Goal: Task Accomplishment & Management: Manage account settings

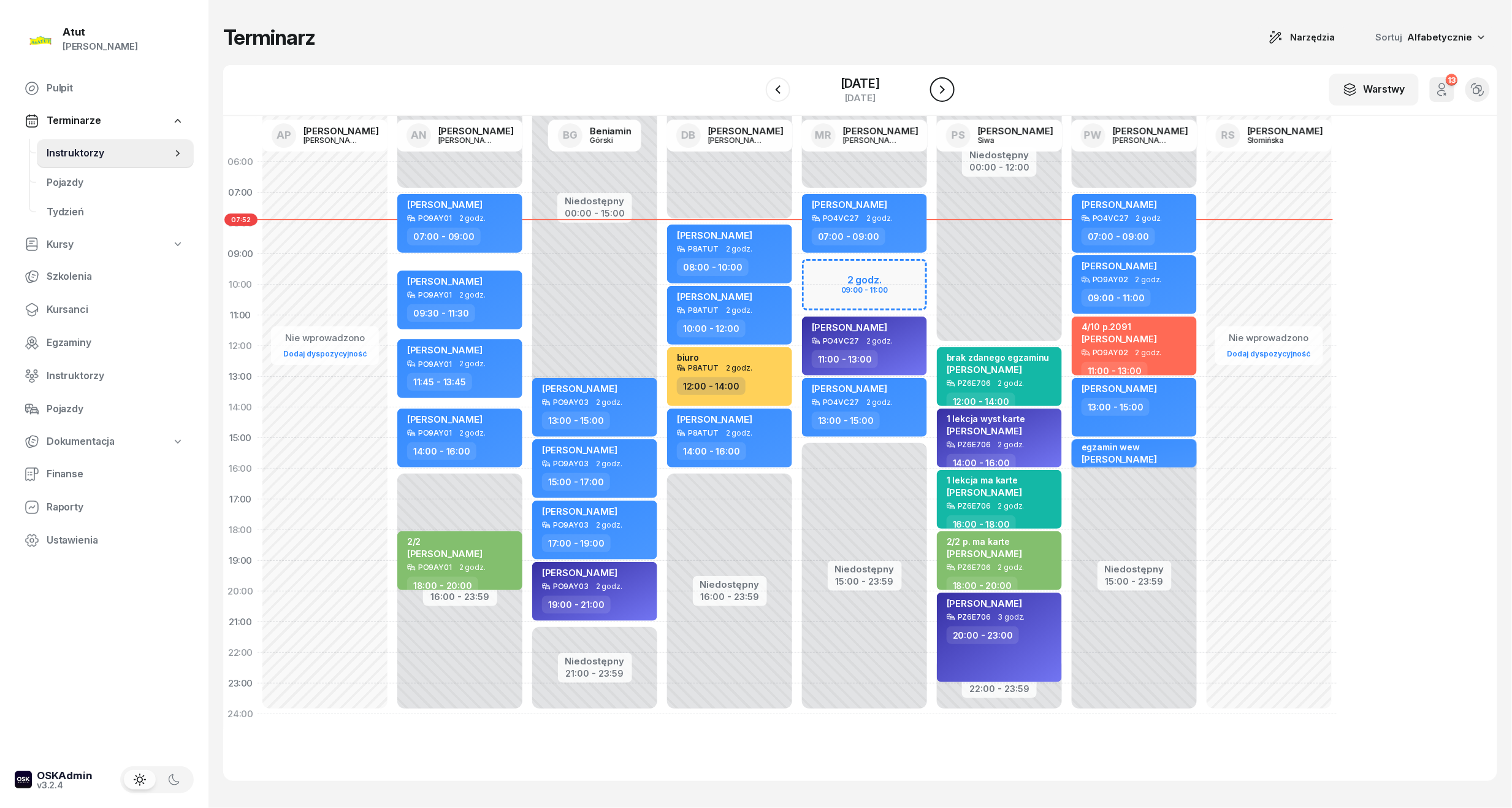
click at [941, 90] on icon "button" at bounding box center [943, 90] width 15 height 15
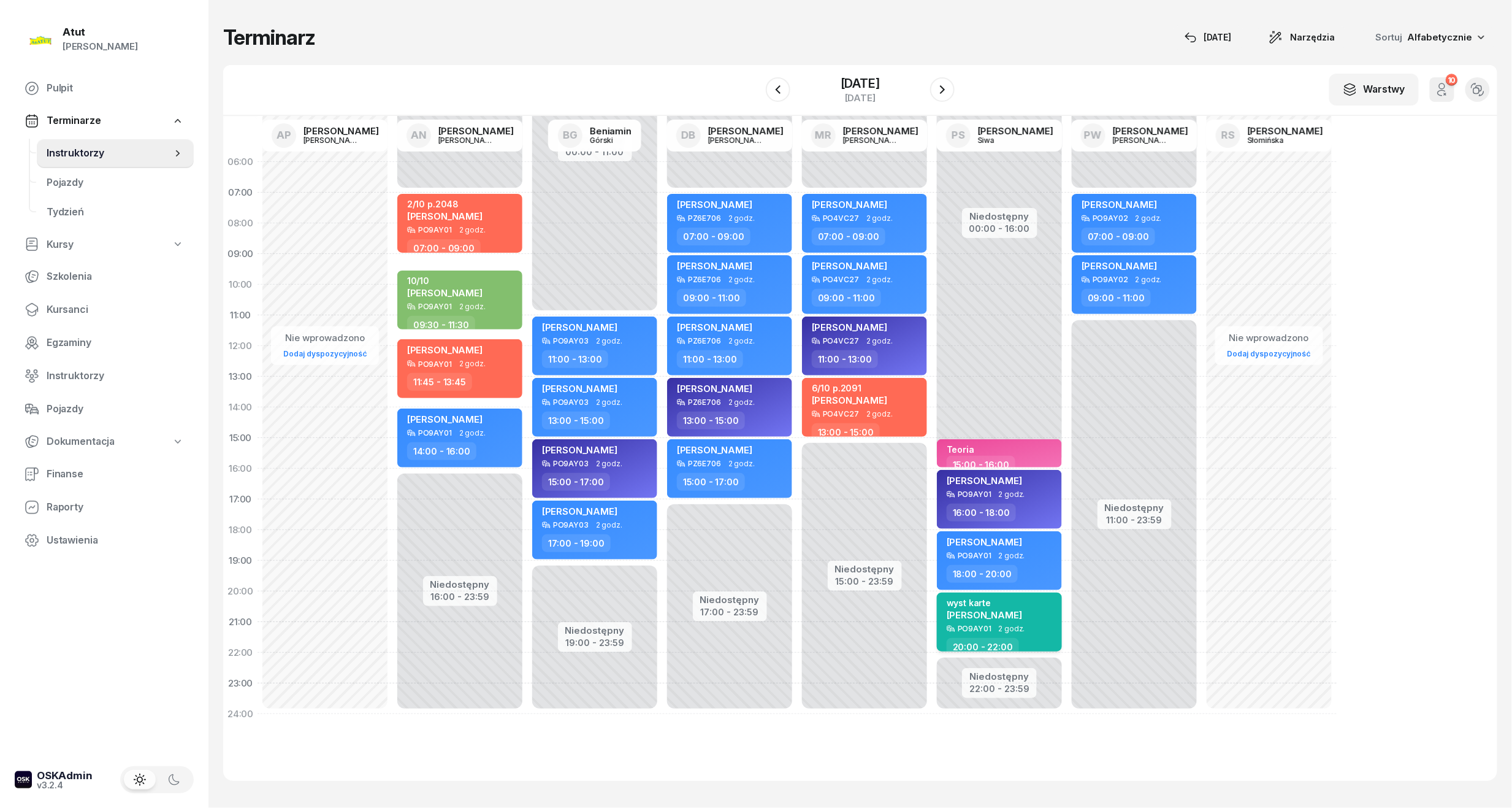
click at [982, 606] on div "wyst karte" at bounding box center [984, 602] width 75 height 10
click at [1000, 612] on span "[PERSON_NAME]" at bounding box center [984, 614] width 75 height 12
select select "20"
select select "22"
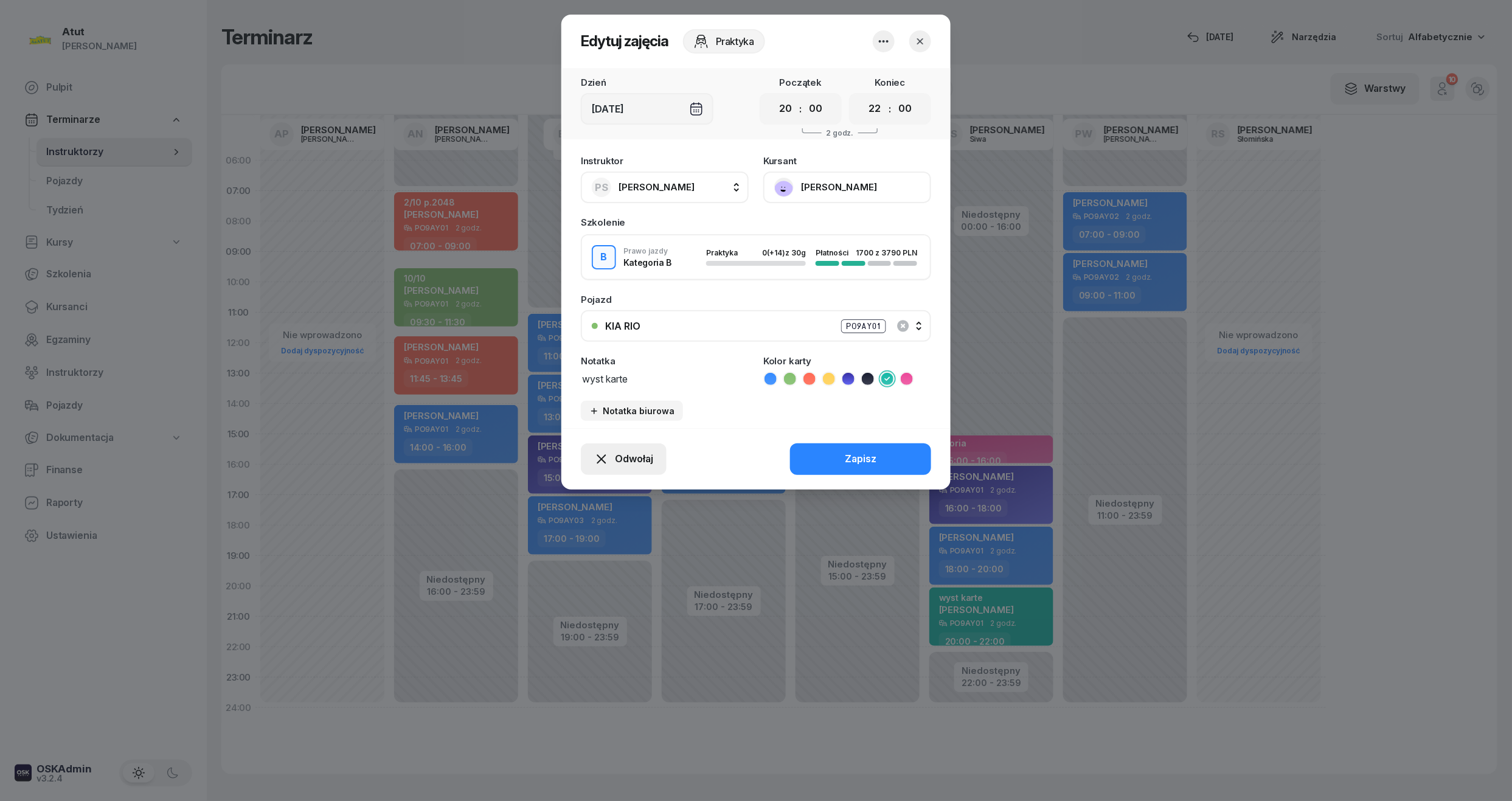
click at [643, 460] on span "Odwołaj" at bounding box center [634, 458] width 38 height 15
click at [601, 382] on div "Kursant odwołał" at bounding box center [601, 385] width 72 height 15
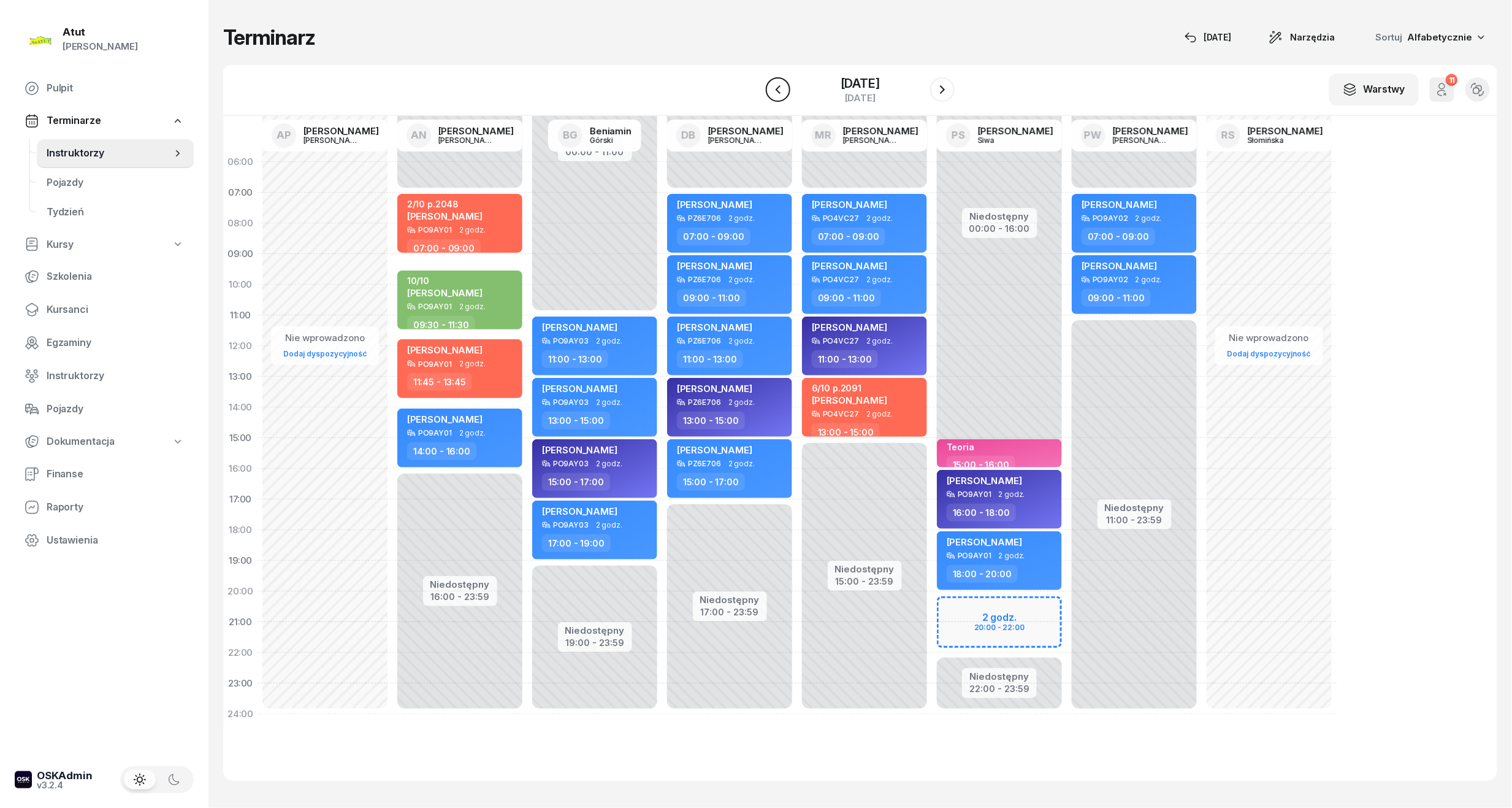
click at [773, 89] on icon "button" at bounding box center [778, 90] width 15 height 15
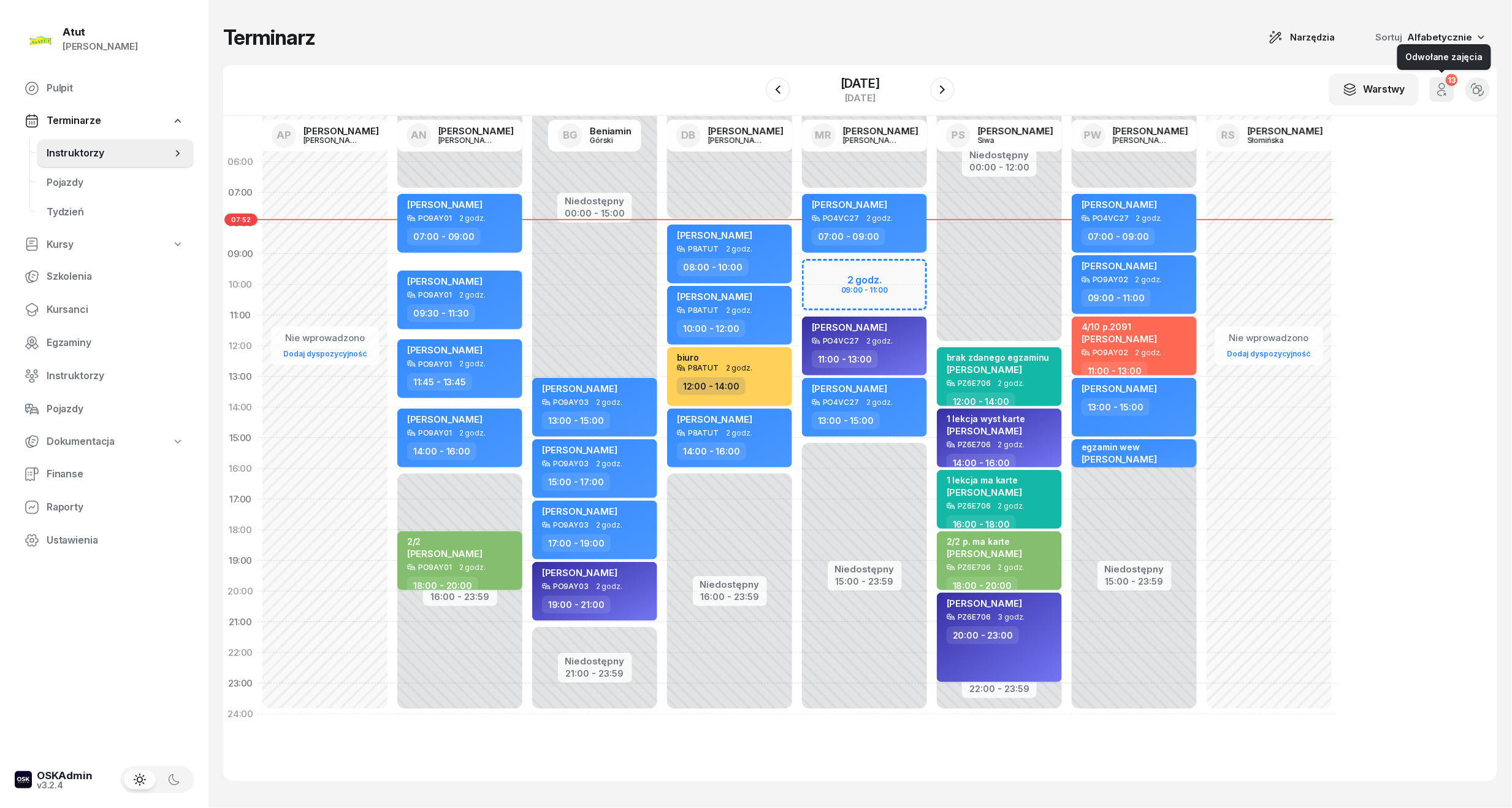
click at [1437, 84] on icon "button" at bounding box center [1441, 90] width 15 height 15
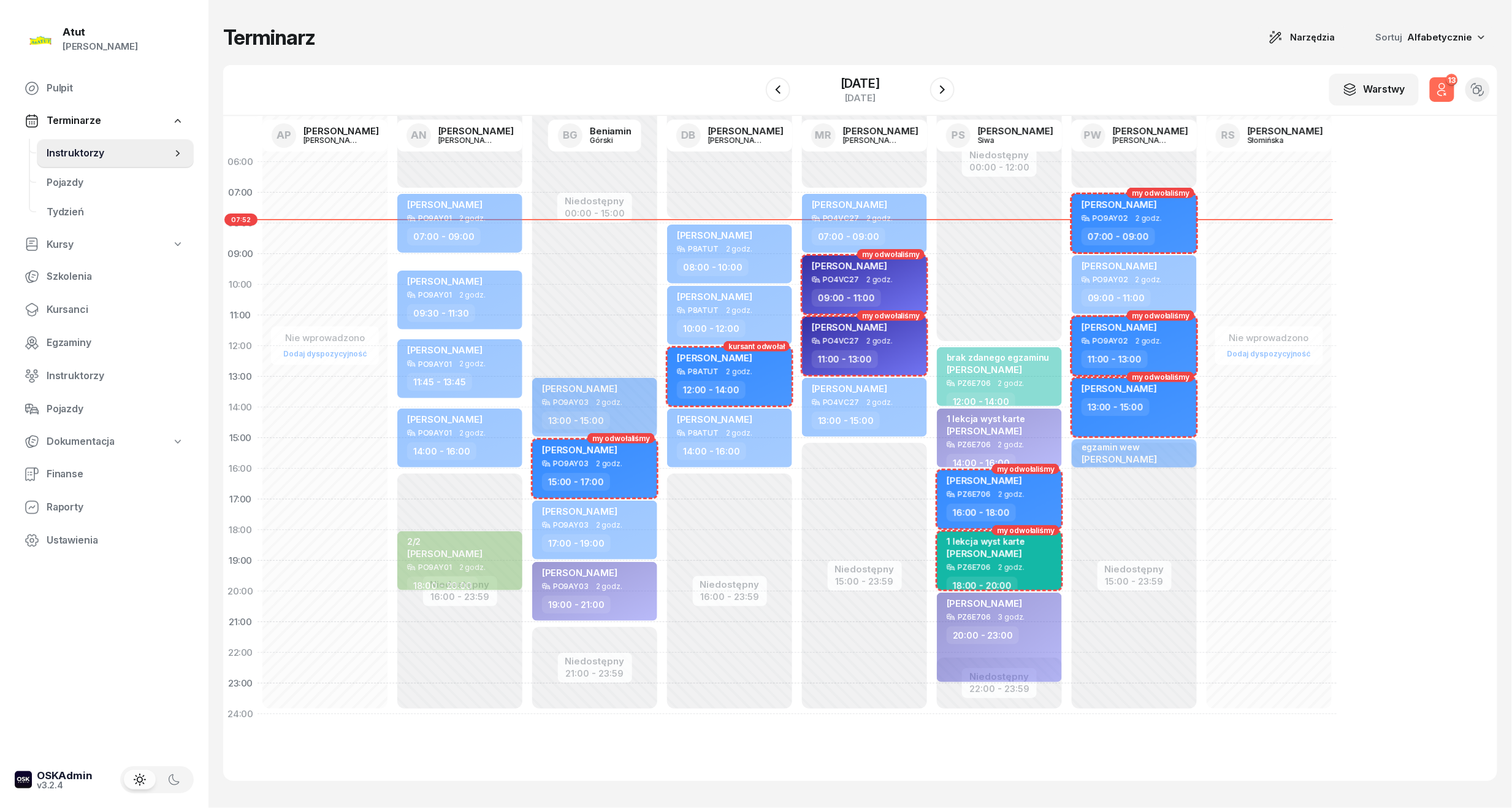
click at [1437, 84] on icon "button" at bounding box center [1441, 90] width 15 height 15
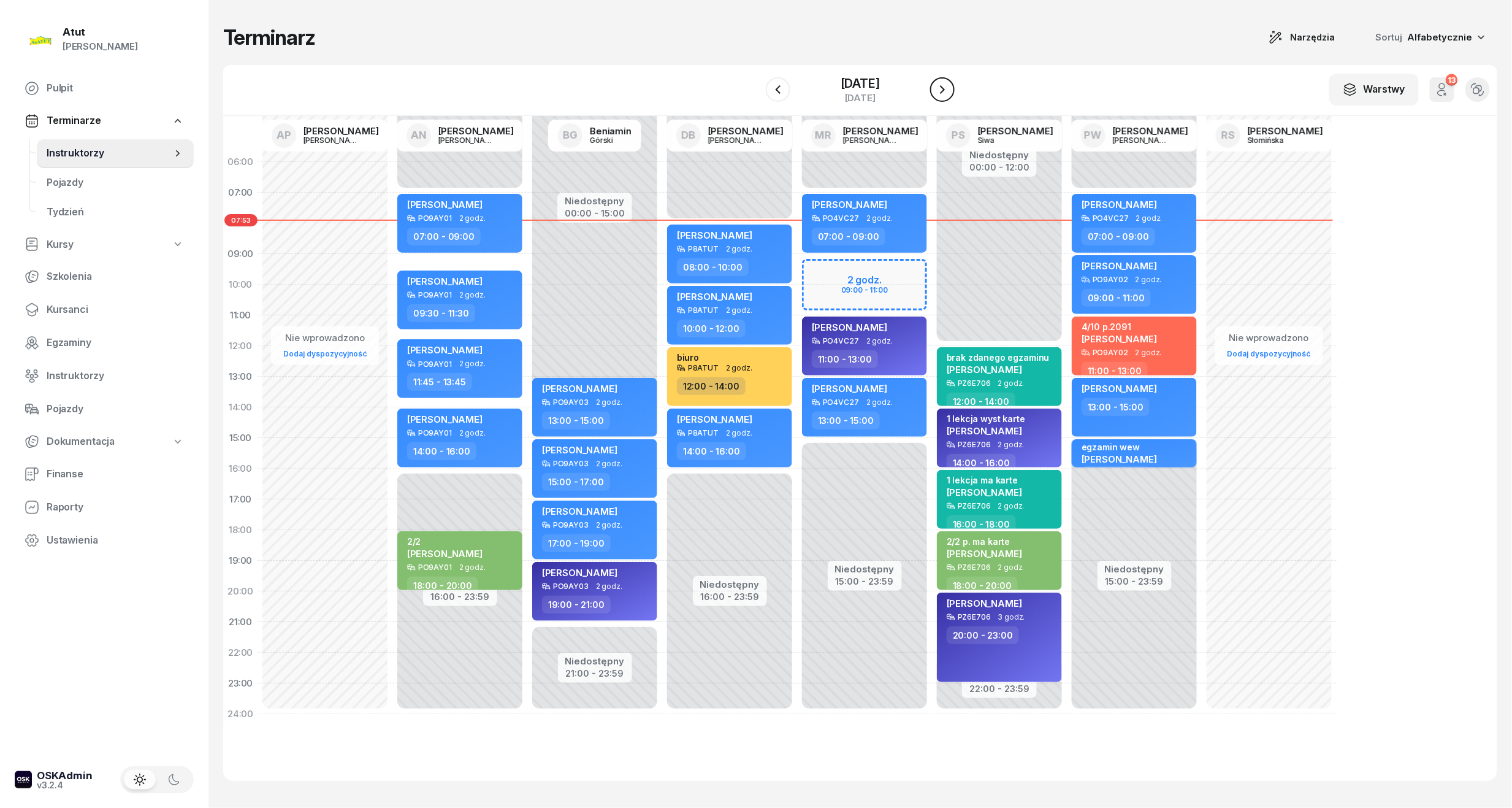
click at [941, 89] on icon "button" at bounding box center [943, 90] width 15 height 15
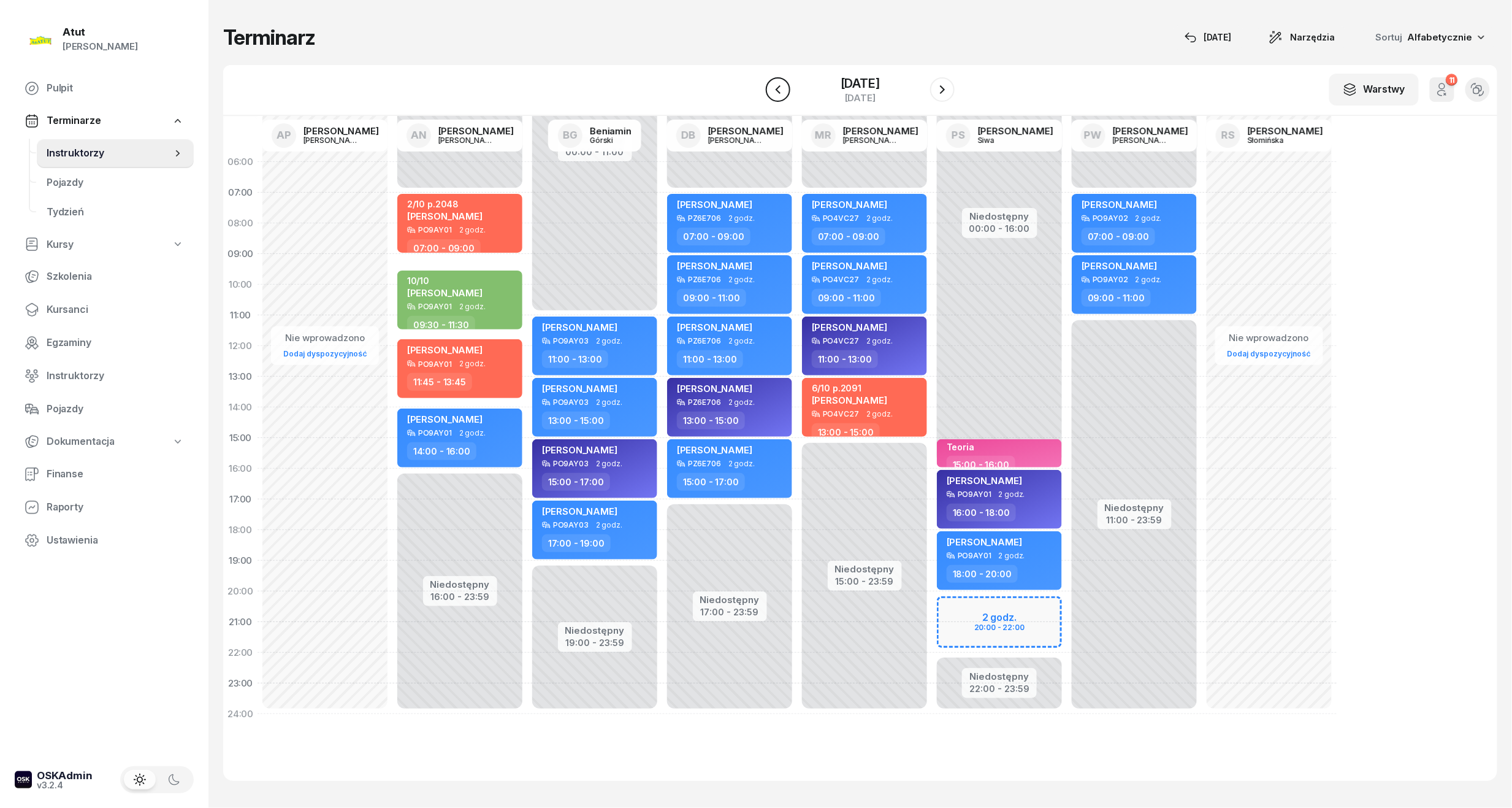
click at [779, 86] on icon "button" at bounding box center [778, 89] width 5 height 8
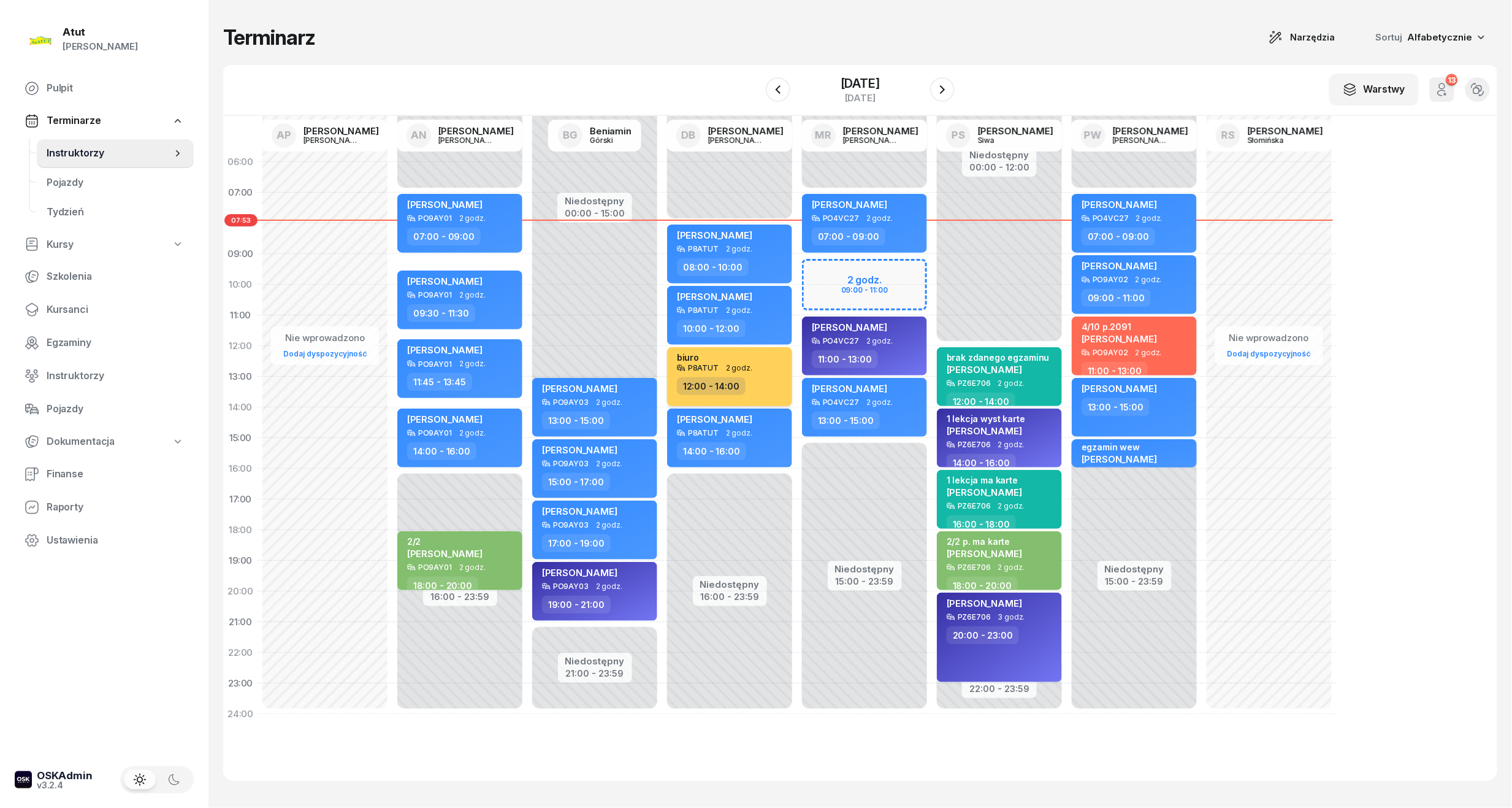
click at [706, 359] on div "biuro" at bounding box center [731, 358] width 108 height 12
select select "12"
select select "14"
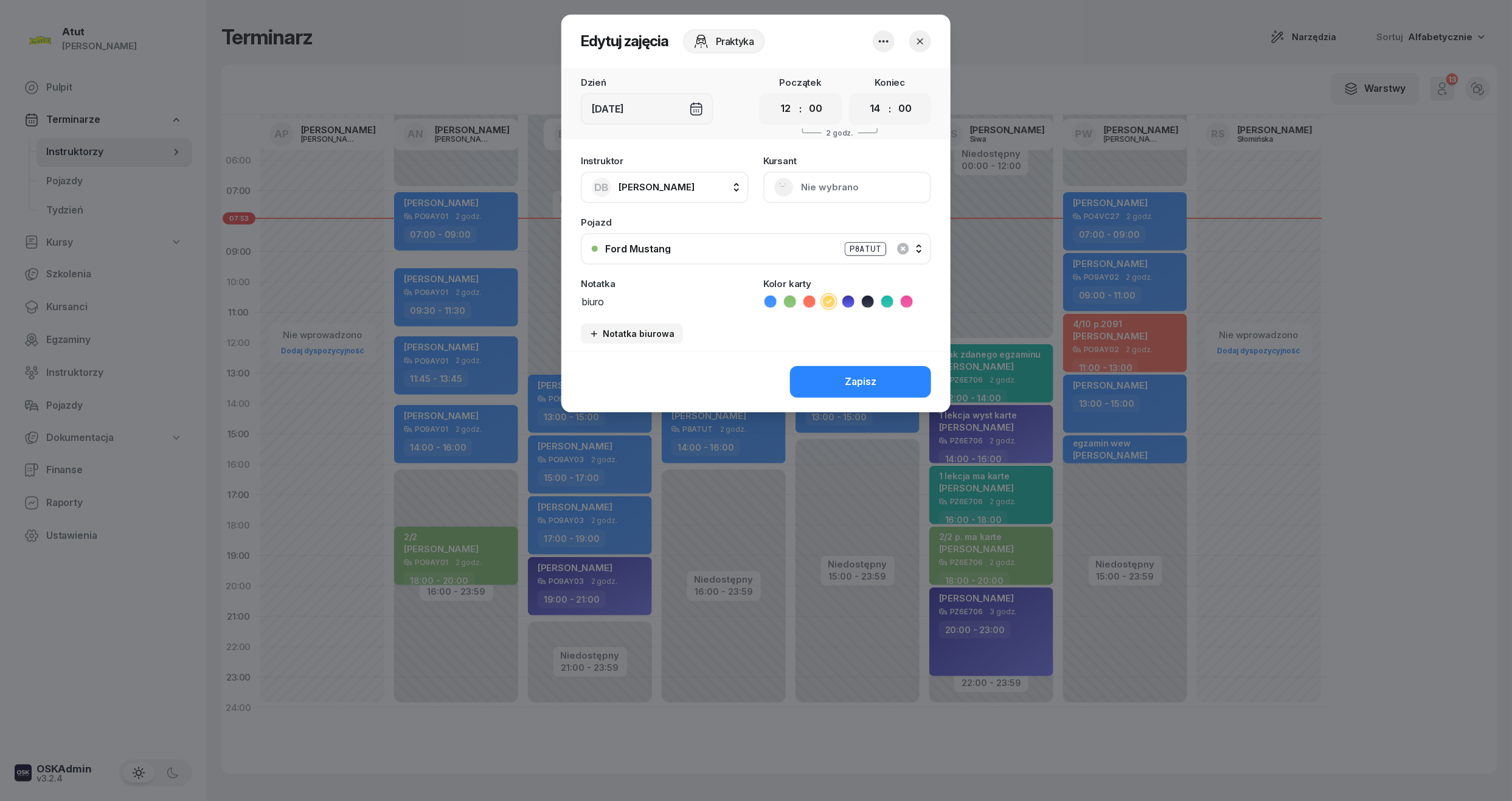
click at [882, 39] on icon "button" at bounding box center [883, 41] width 15 height 15
click at [832, 75] on div "Usuń" at bounding box center [838, 78] width 23 height 15
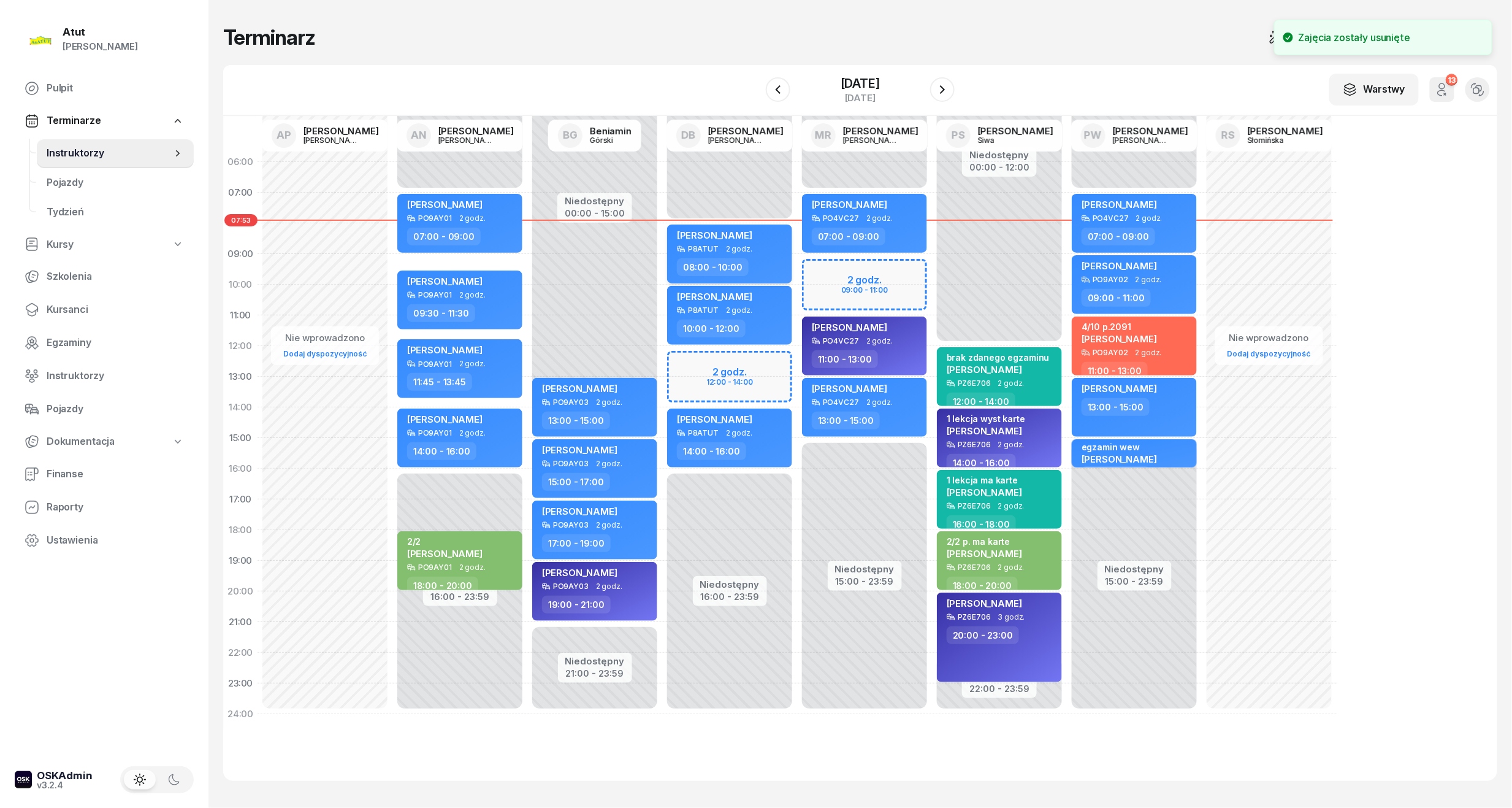
click at [702, 236] on span "[PERSON_NAME]" at bounding box center [714, 235] width 75 height 12
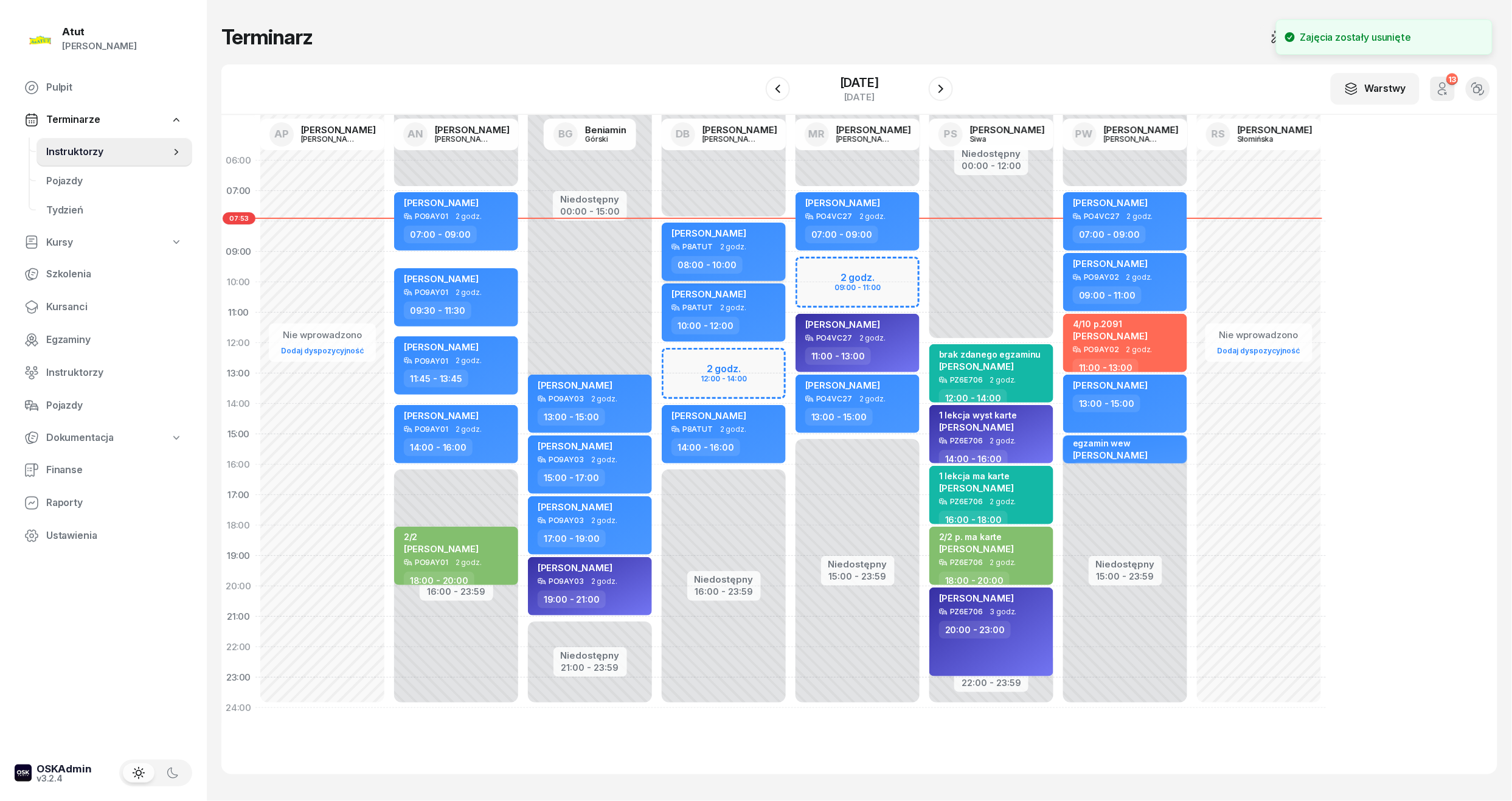
select select "08"
select select "10"
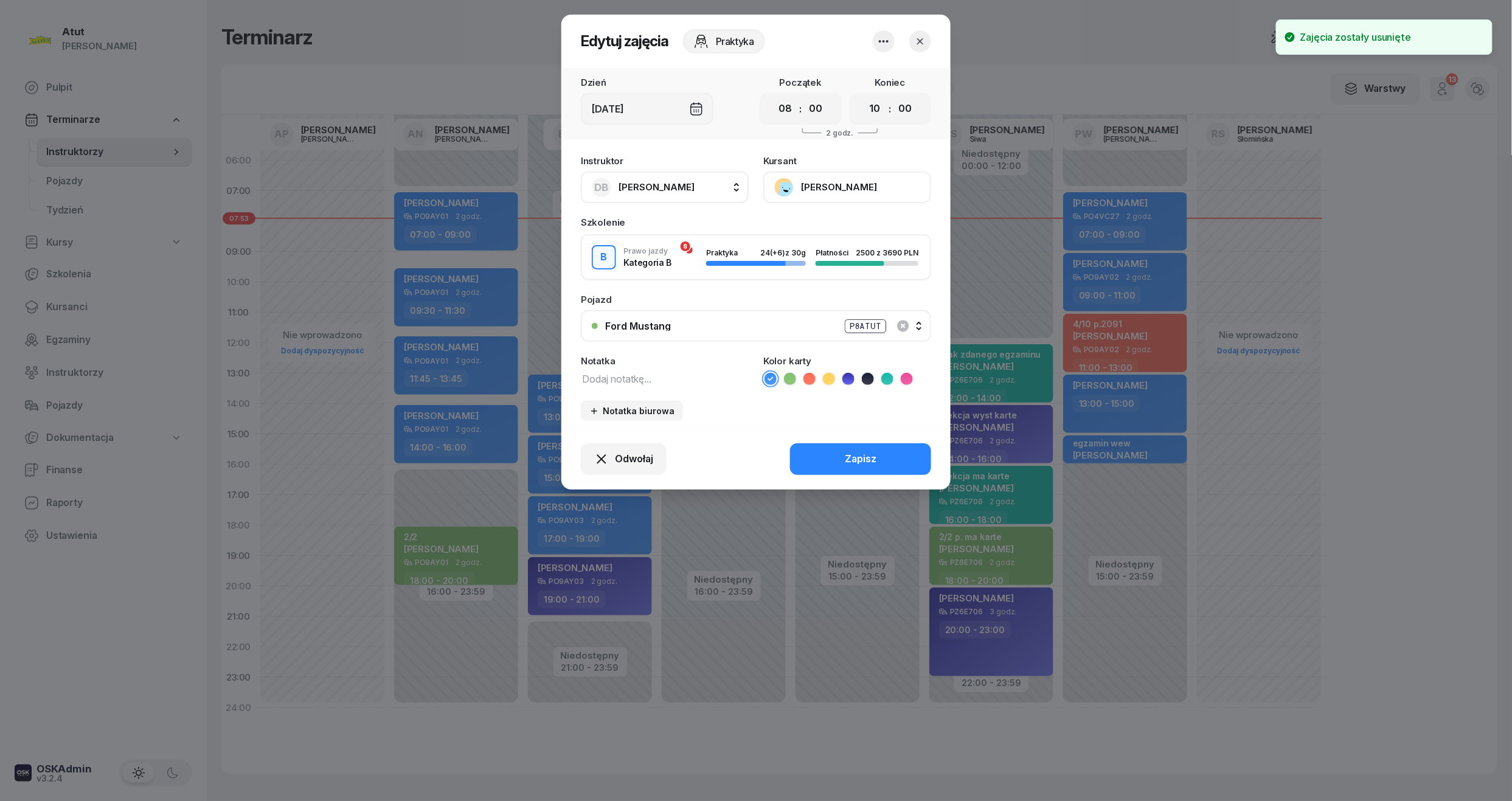
click at [924, 37] on icon "button" at bounding box center [920, 41] width 12 height 12
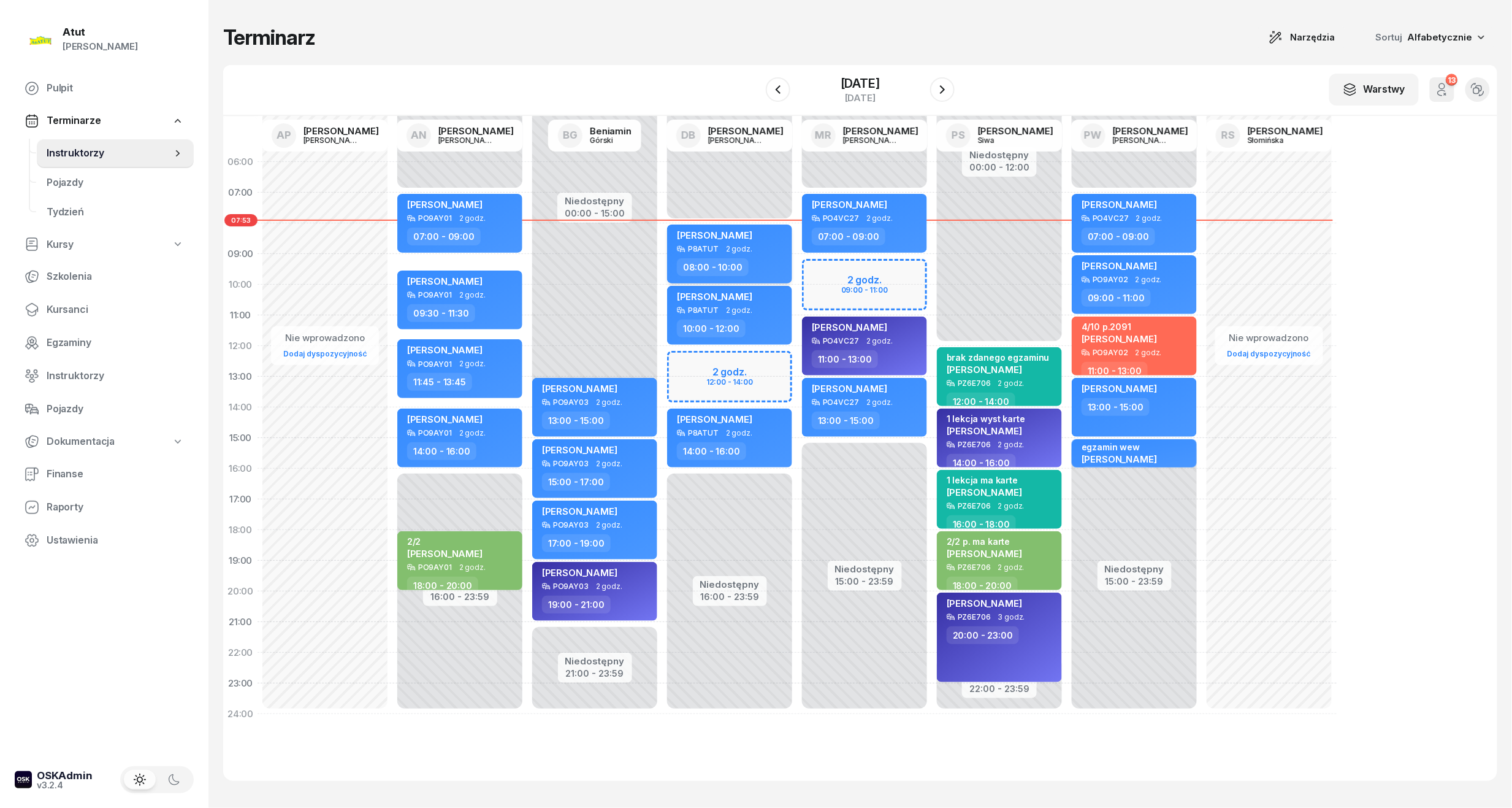
click at [728, 231] on span "[PERSON_NAME]" at bounding box center [714, 235] width 75 height 12
click at [728, 243] on div "[PERSON_NAME]" at bounding box center [714, 237] width 75 height 16
select select "08"
select select "10"
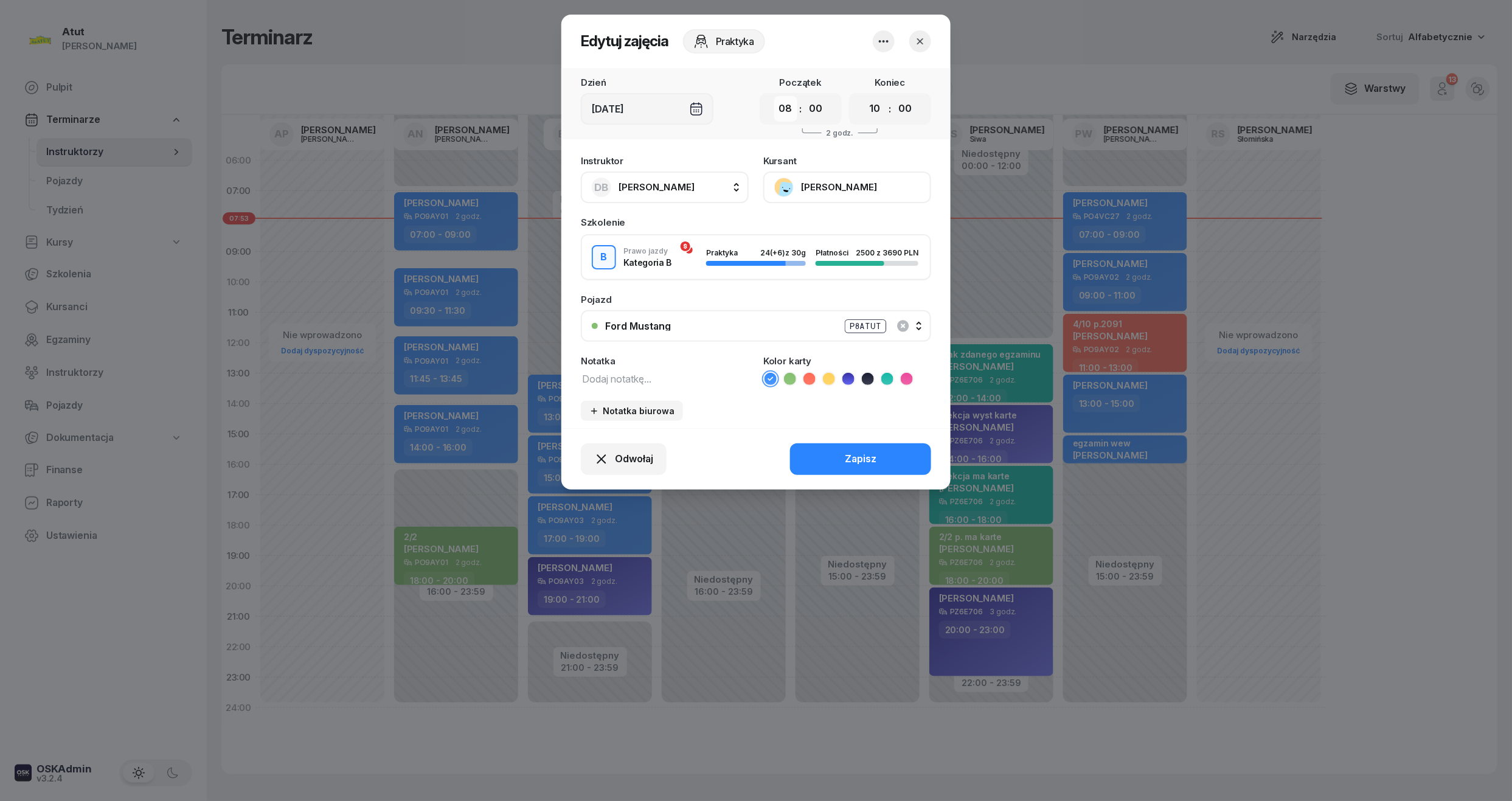
click at [786, 107] on select "00 01 02 03 04 05 06 07 08 09 10 11 12 13 14 15 16 17 18 19 20 21 22 23" at bounding box center [785, 109] width 23 height 25
select select "12"
click at [774, 96] on select "00 01 02 03 04 05 06 07 08 09 10 11 12 13 14 15 16 17 18 19 20 21 22 23" at bounding box center [785, 109] width 23 height 25
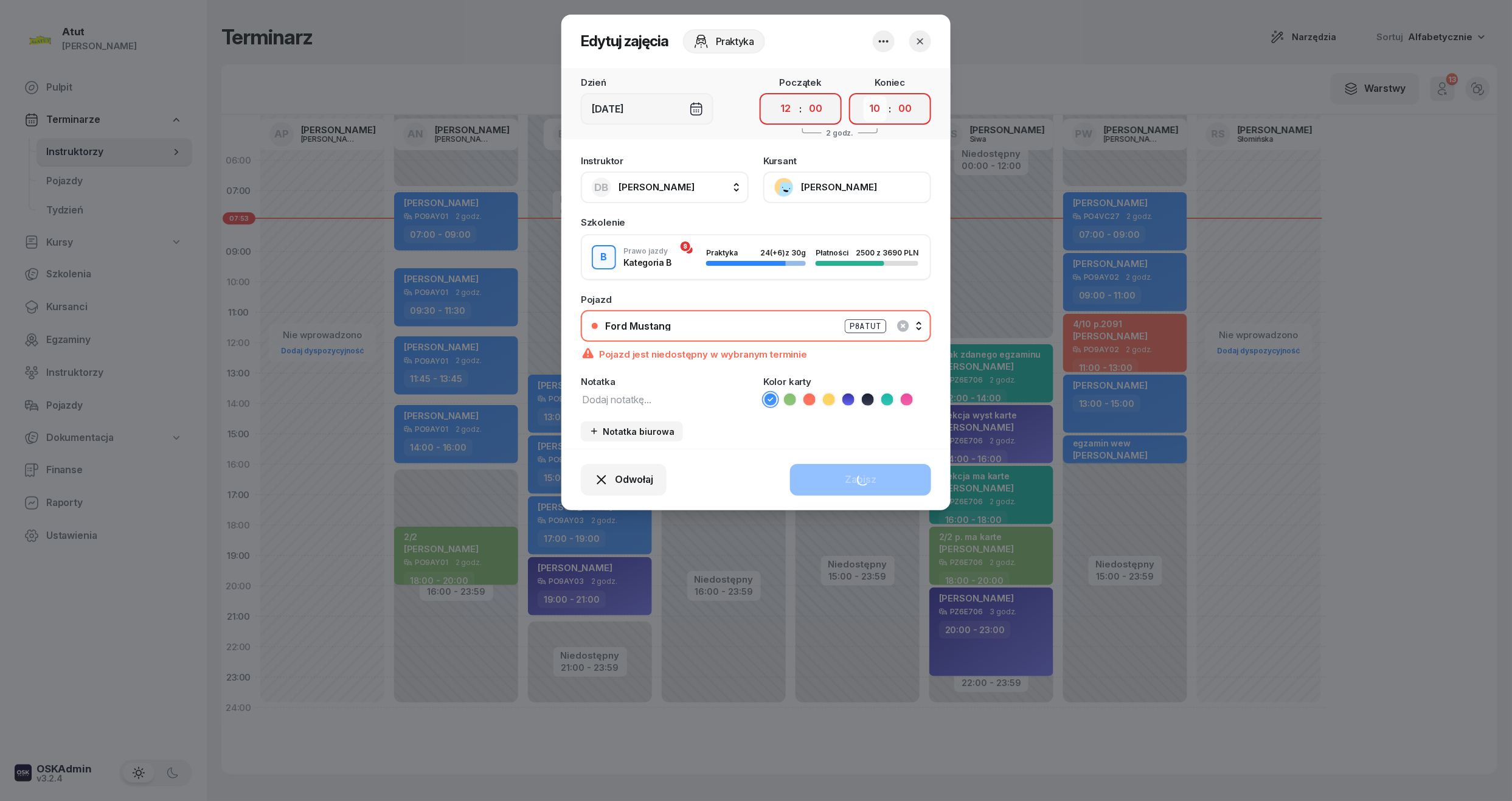
click at [873, 105] on select "00 01 02 03 04 05 06 07 08 09 10 11 12 13 14 15 16 17 18 19 20 21 22 23" at bounding box center [874, 109] width 23 height 25
select select "14"
click at [863, 96] on select "00 01 02 03 04 05 06 07 08 09 10 11 12 13 14 15 16 17 18 19 20 21 22 23" at bounding box center [874, 109] width 23 height 25
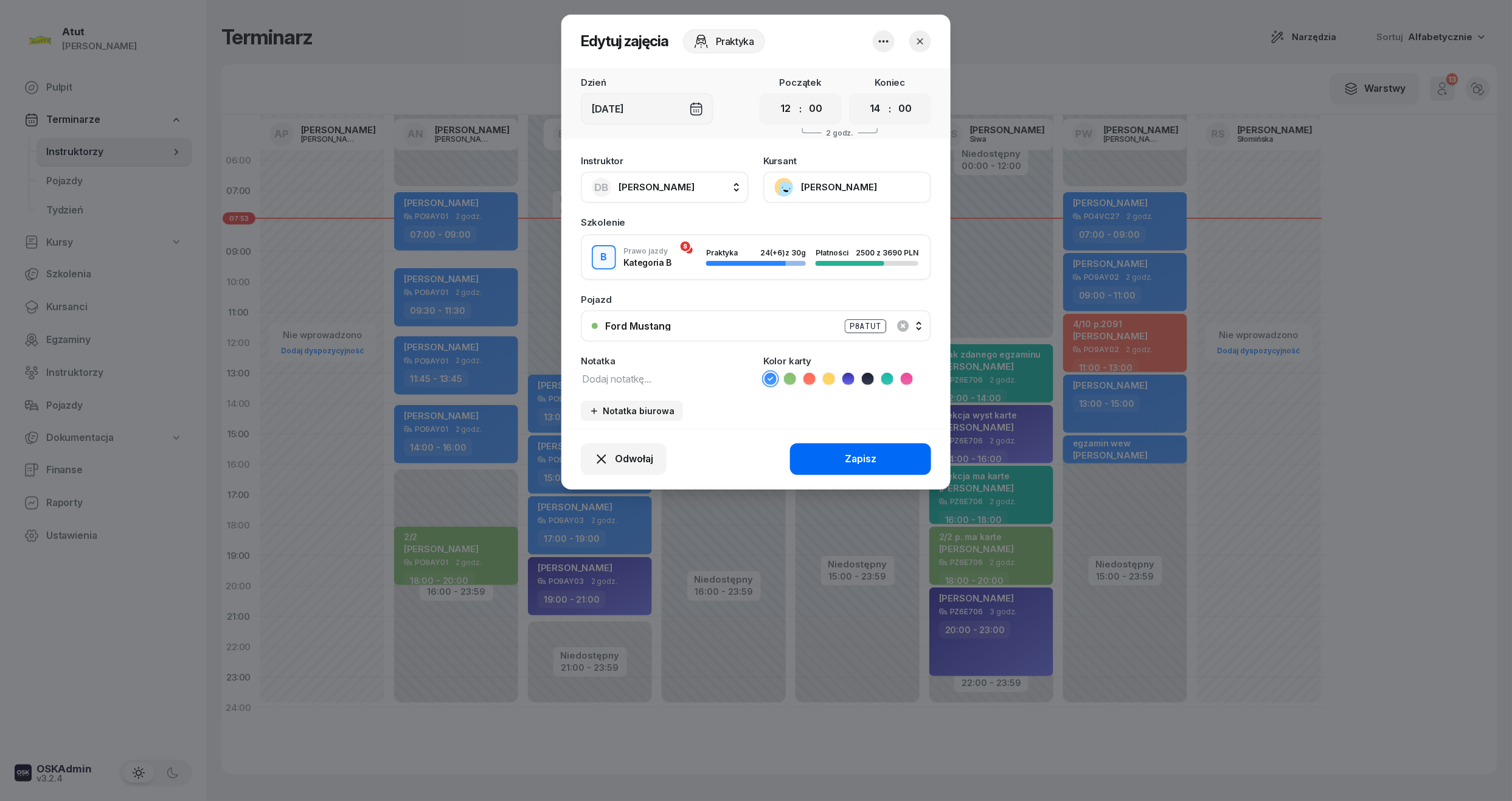
click at [867, 455] on div "Zapisz" at bounding box center [861, 458] width 32 height 15
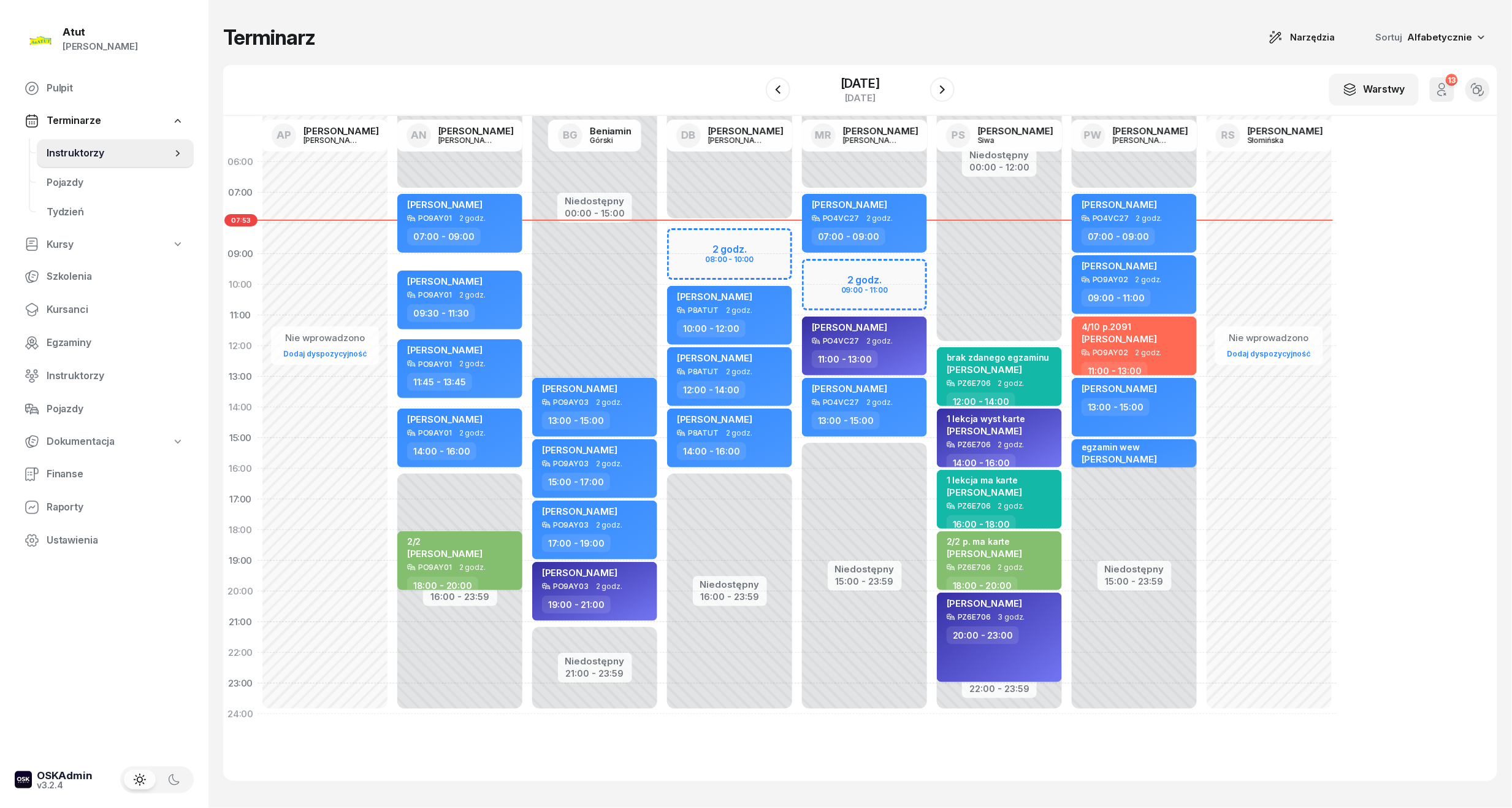
click at [797, 238] on div "Niedostępny 00:00 - 08:00 Niedostępny 16:00 - 23:59 [PERSON_NAME] P8ATUT 2 godz…" at bounding box center [864, 437] width 135 height 582
select select "08"
select select "10"
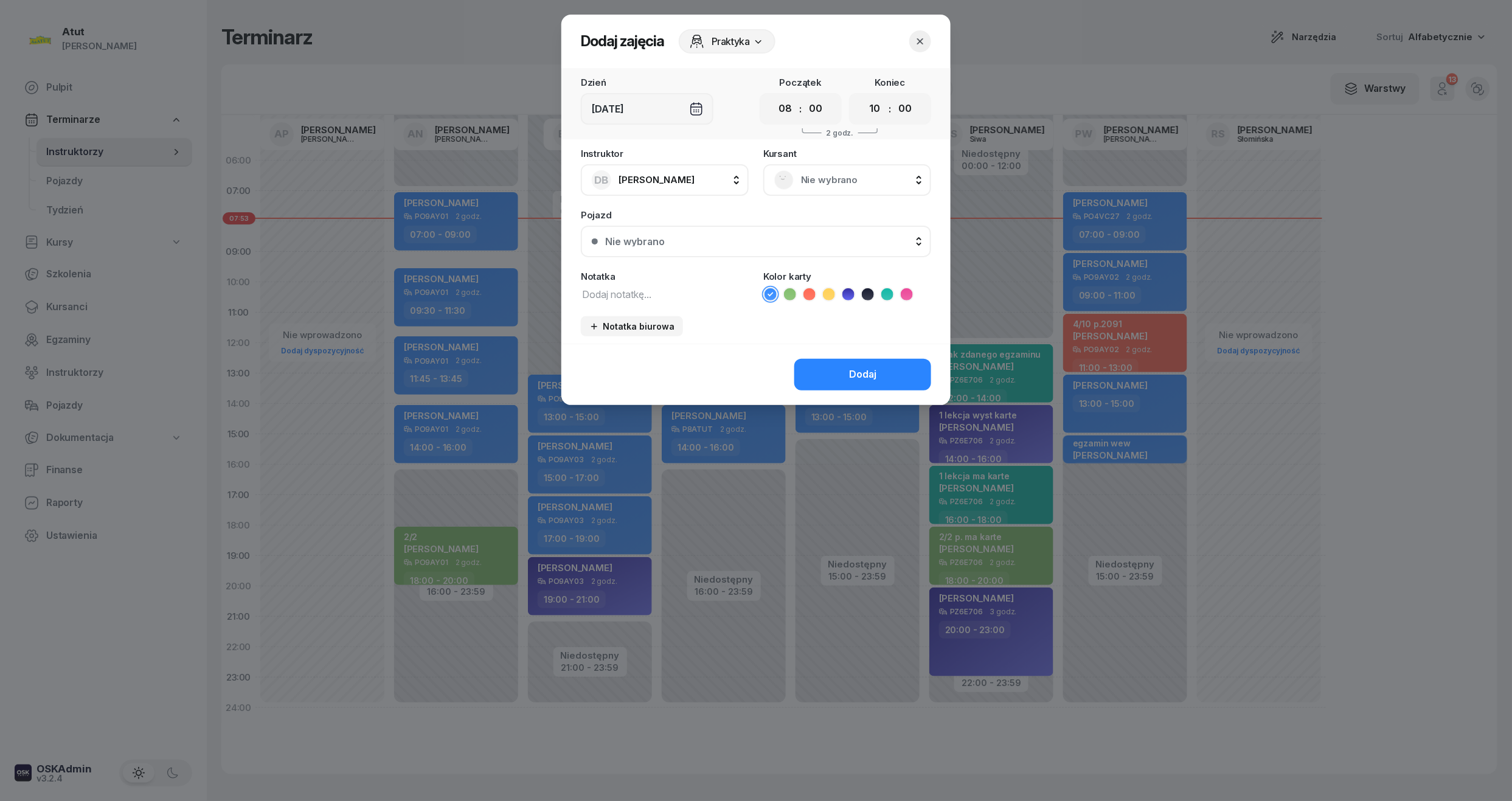
click at [831, 293] on icon at bounding box center [829, 294] width 12 height 12
click at [652, 293] on textarea at bounding box center [665, 293] width 168 height 15
type textarea "biuro"
click at [880, 370] on button "Dodaj" at bounding box center [862, 374] width 136 height 32
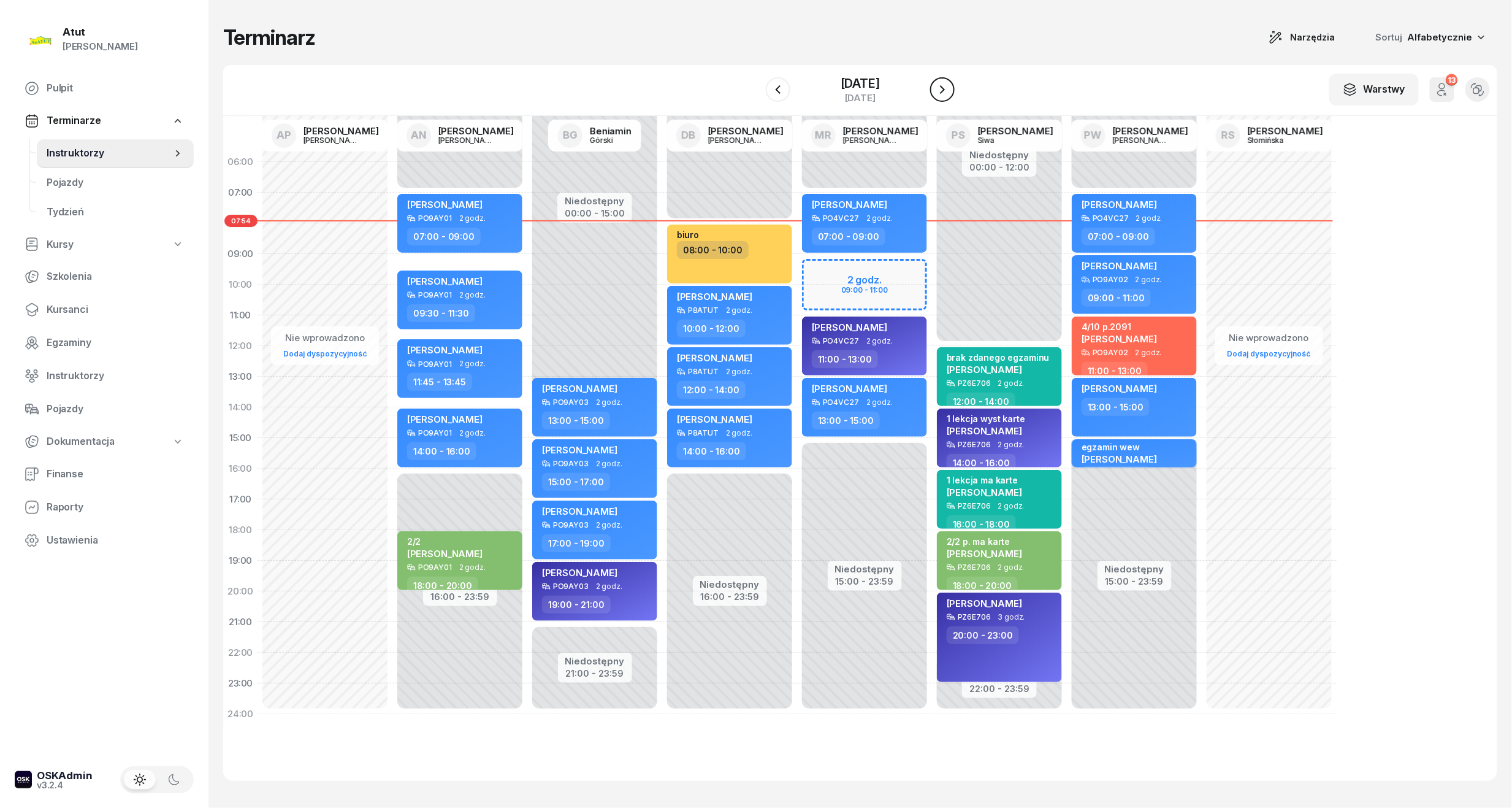
click at [947, 86] on icon "button" at bounding box center [943, 90] width 15 height 15
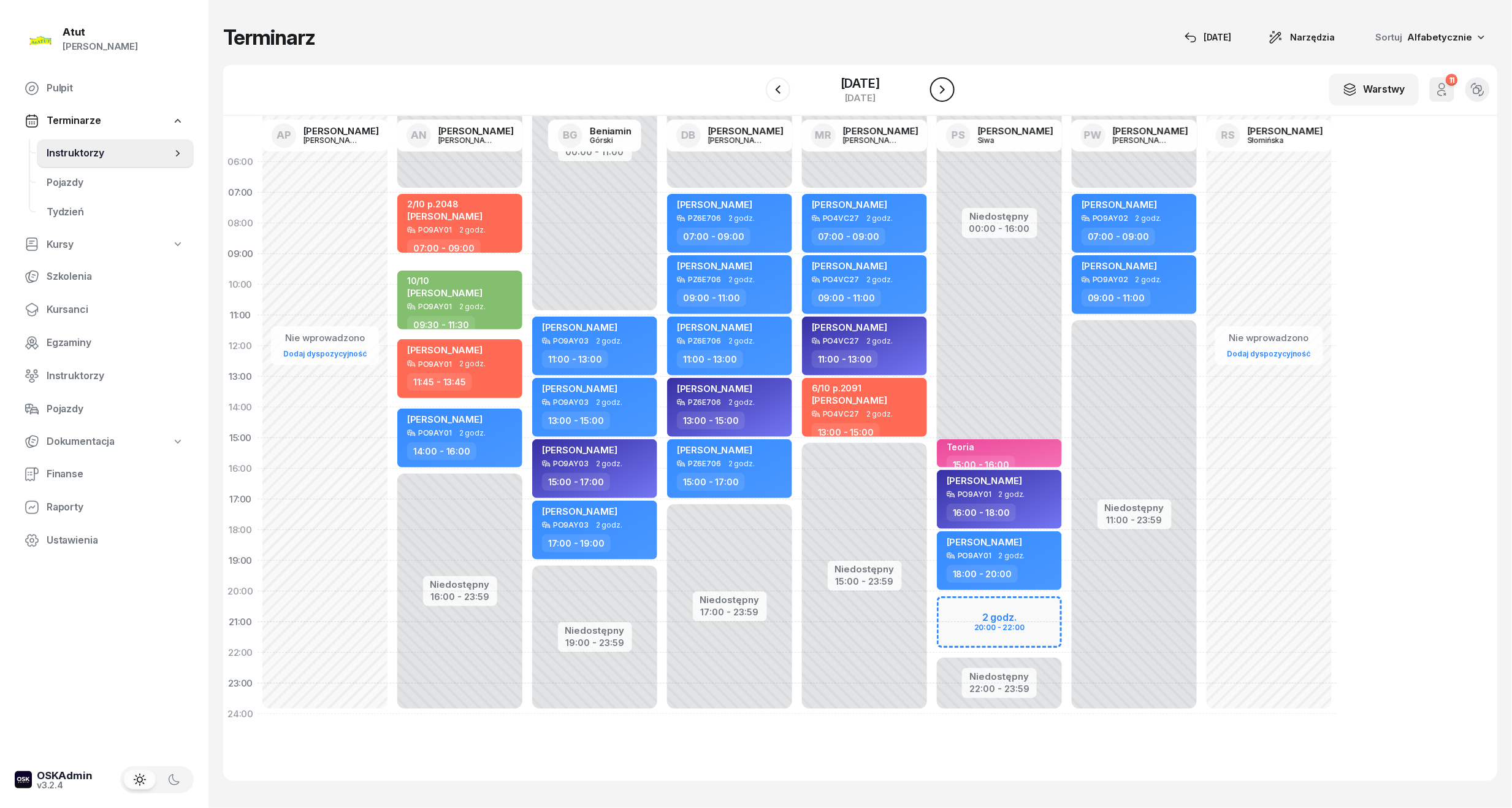
click at [947, 86] on icon "button" at bounding box center [943, 90] width 15 height 15
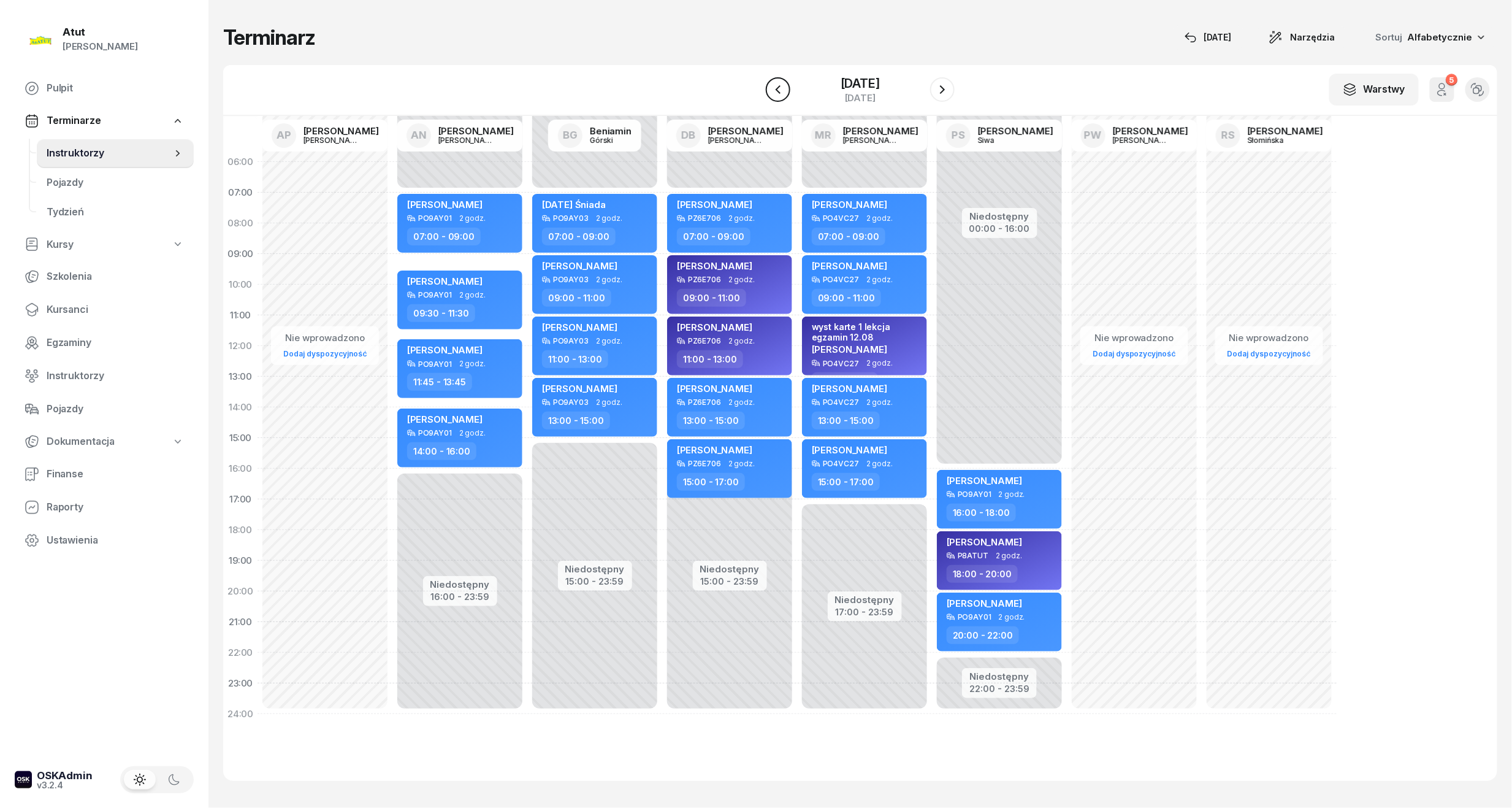
click at [772, 83] on icon "button" at bounding box center [778, 90] width 15 height 15
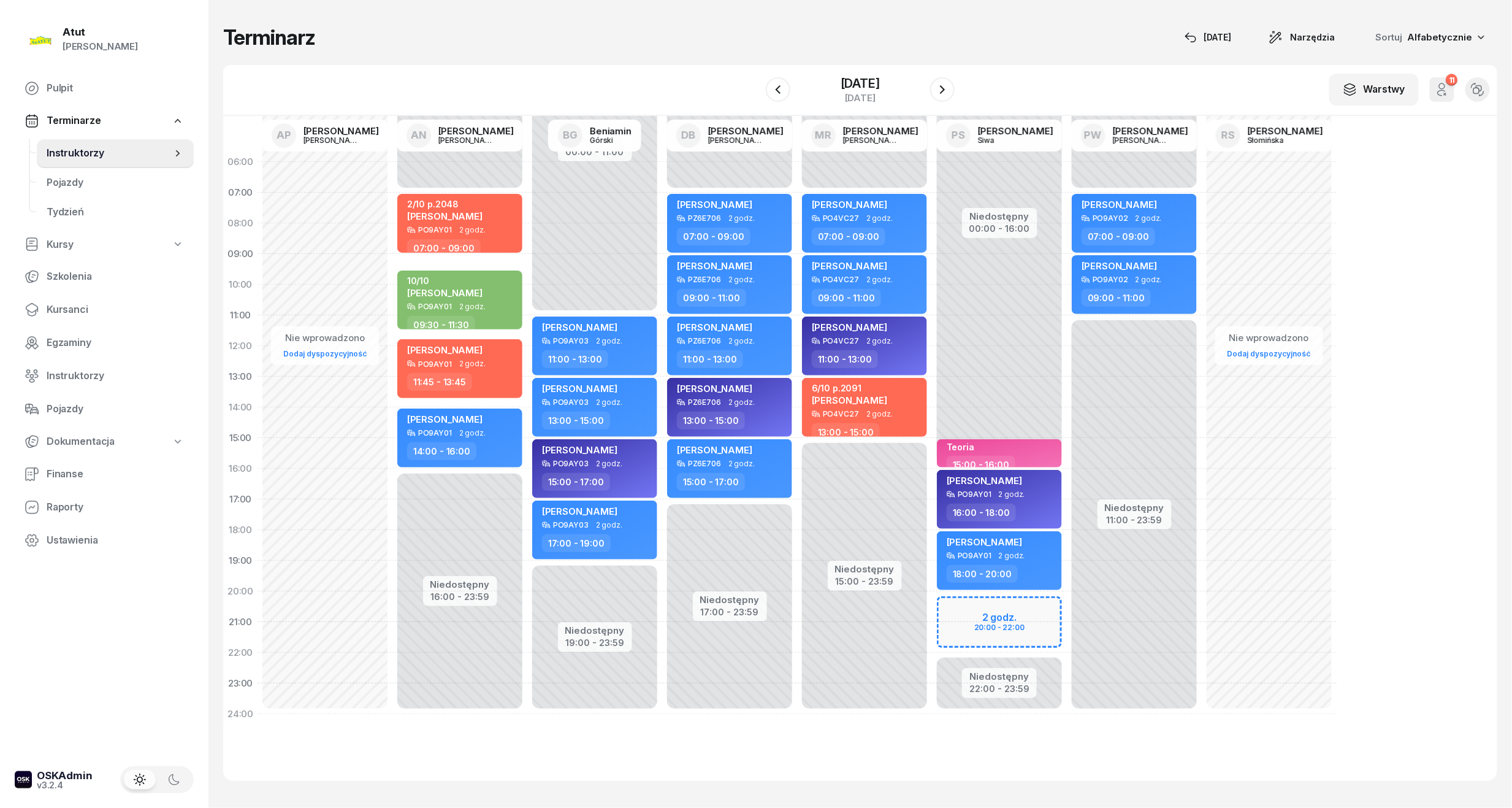
click at [1445, 92] on icon "button" at bounding box center [1441, 90] width 15 height 15
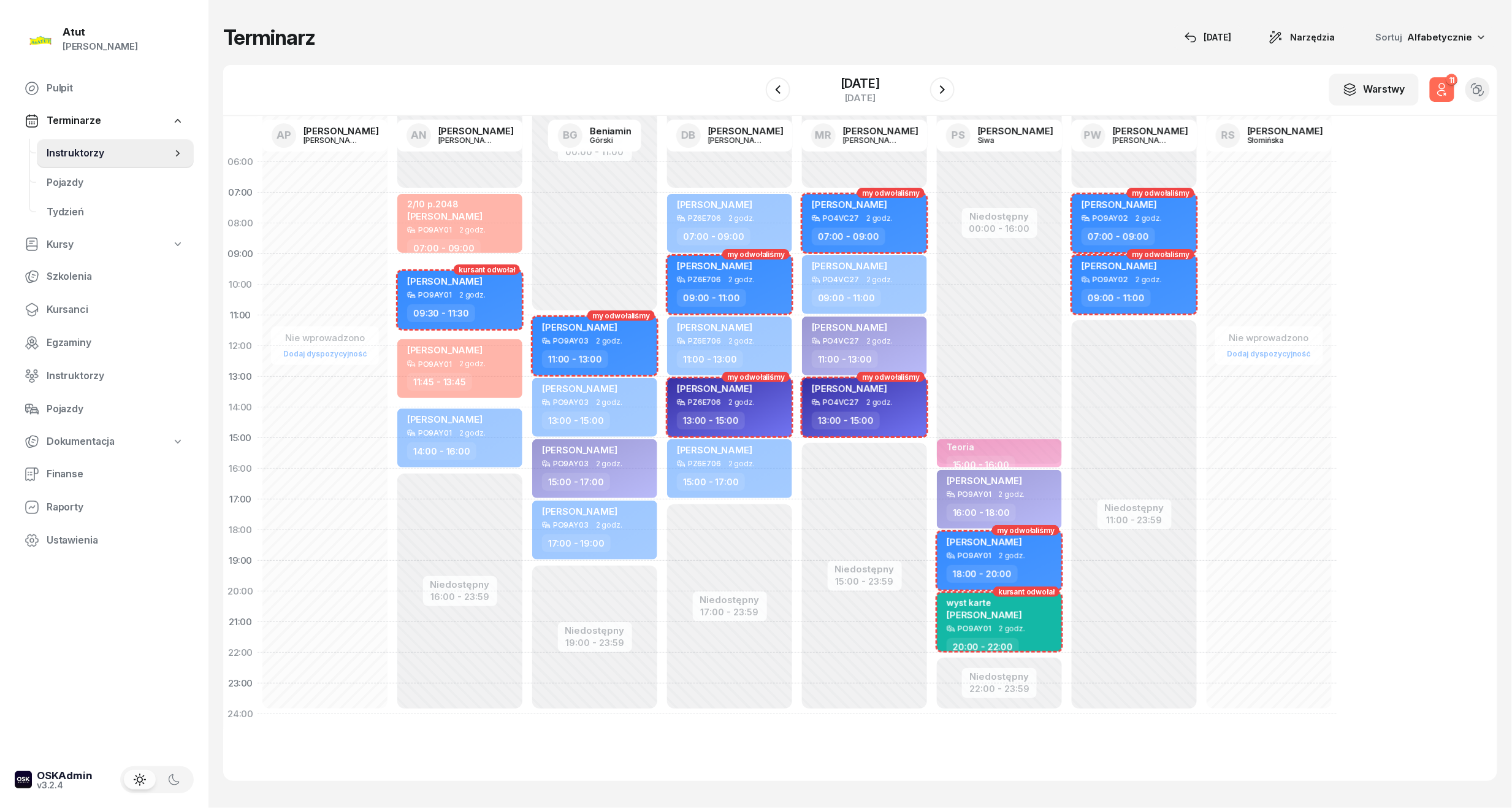
click at [1445, 92] on icon "button" at bounding box center [1441, 90] width 15 height 15
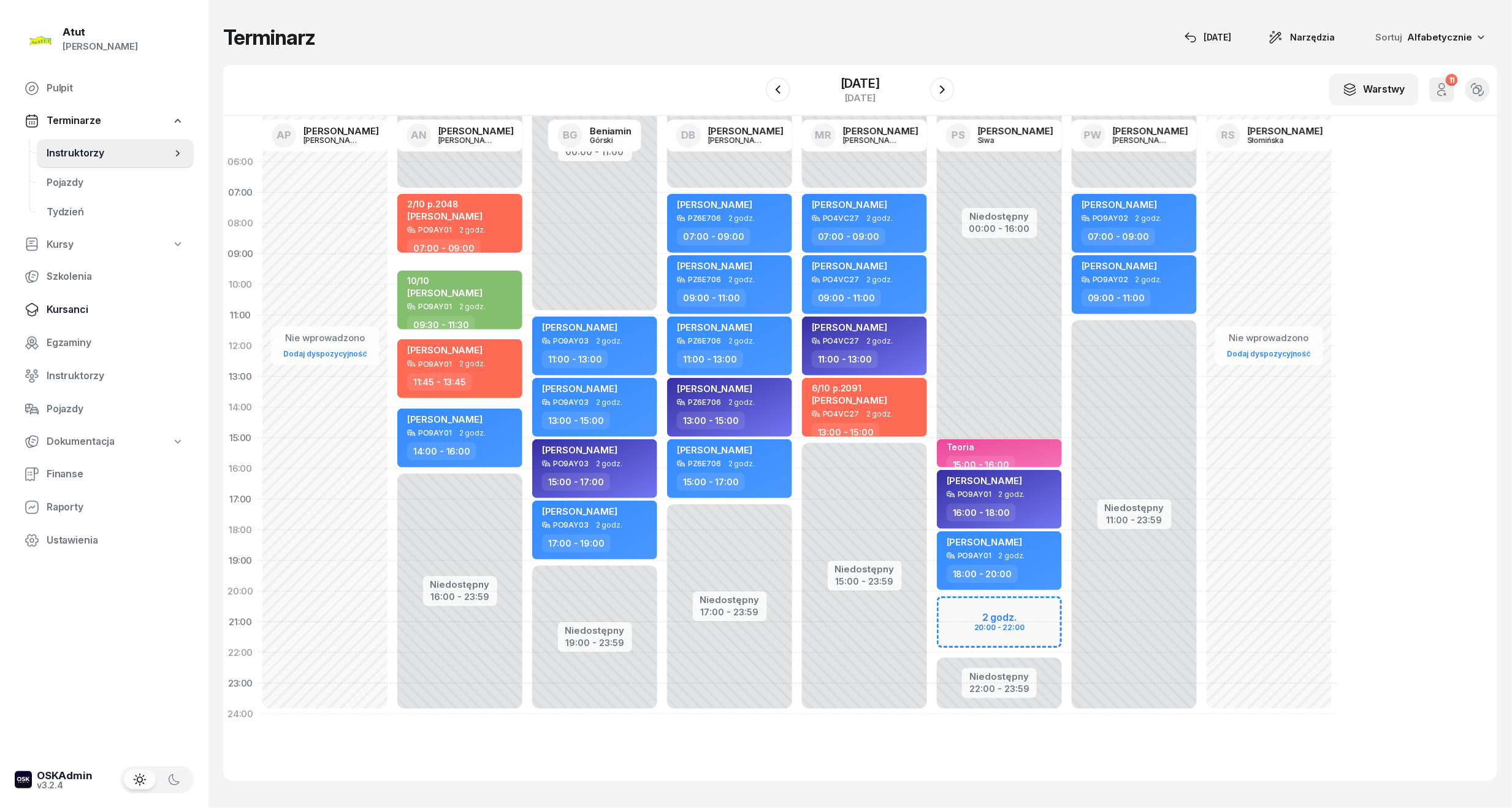
click at [72, 305] on span "Kursanci" at bounding box center [116, 309] width 138 height 16
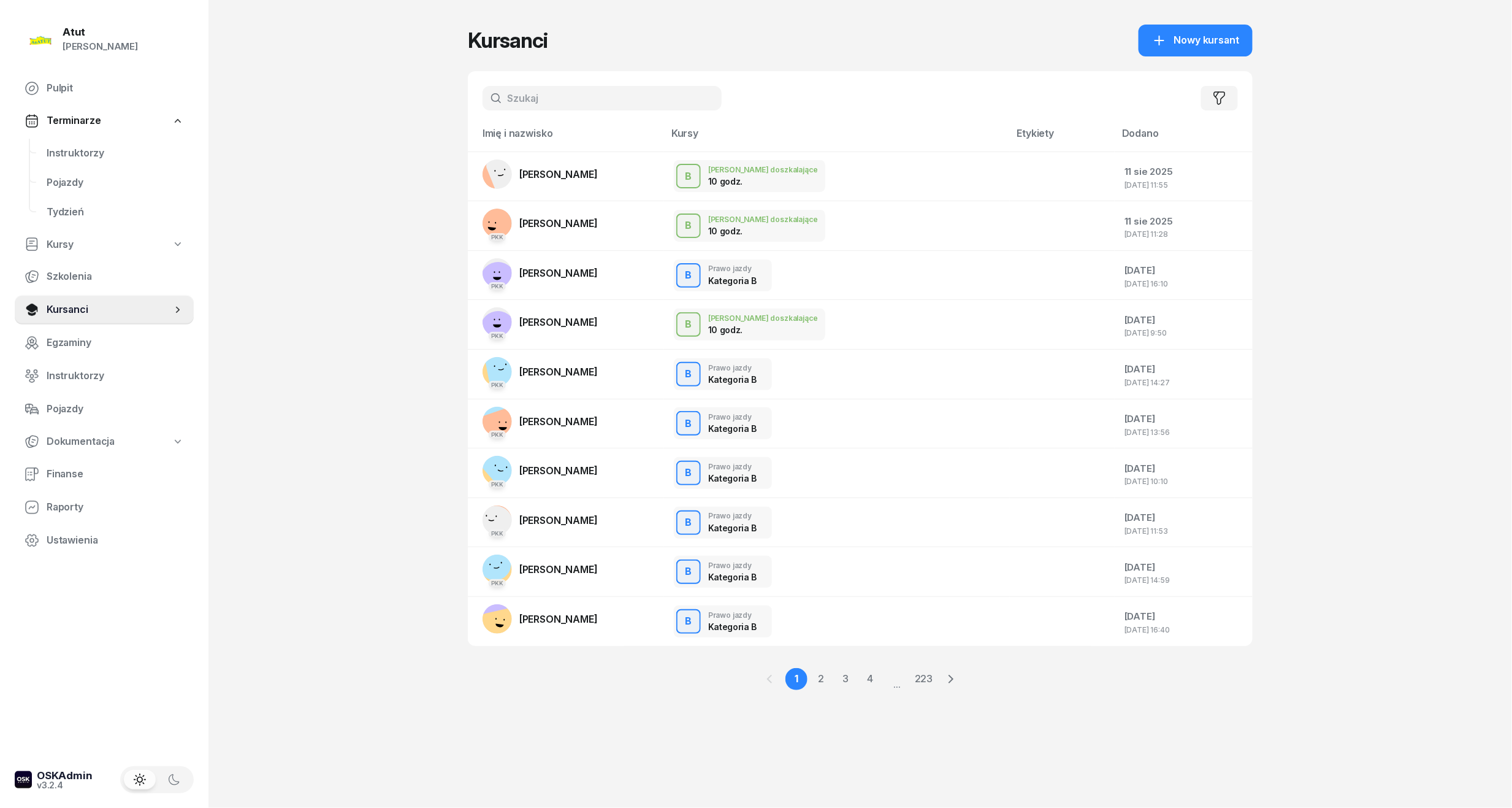
click at [592, 88] on input "text" at bounding box center [601, 98] width 239 height 25
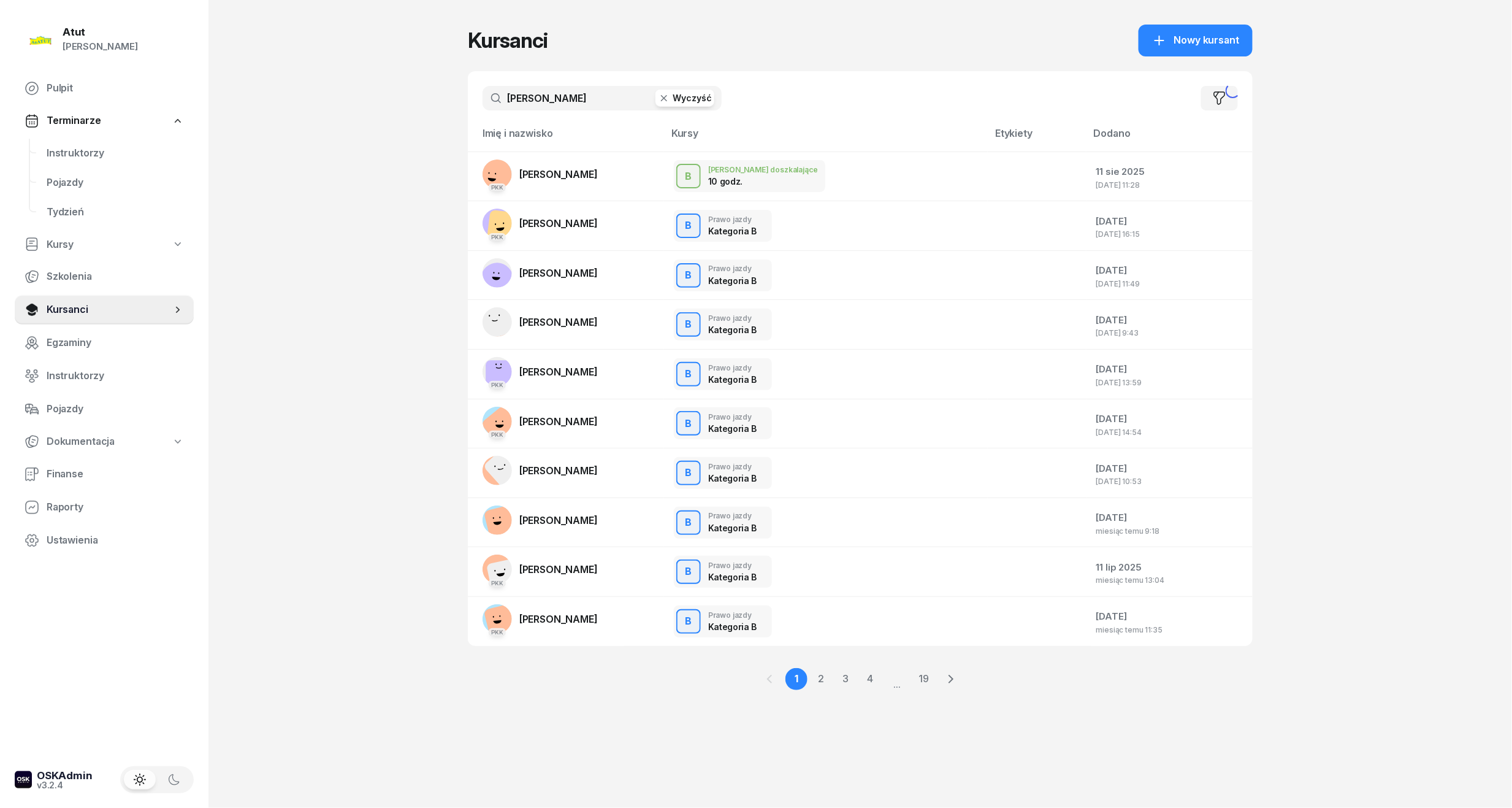
type input "[PERSON_NAME]"
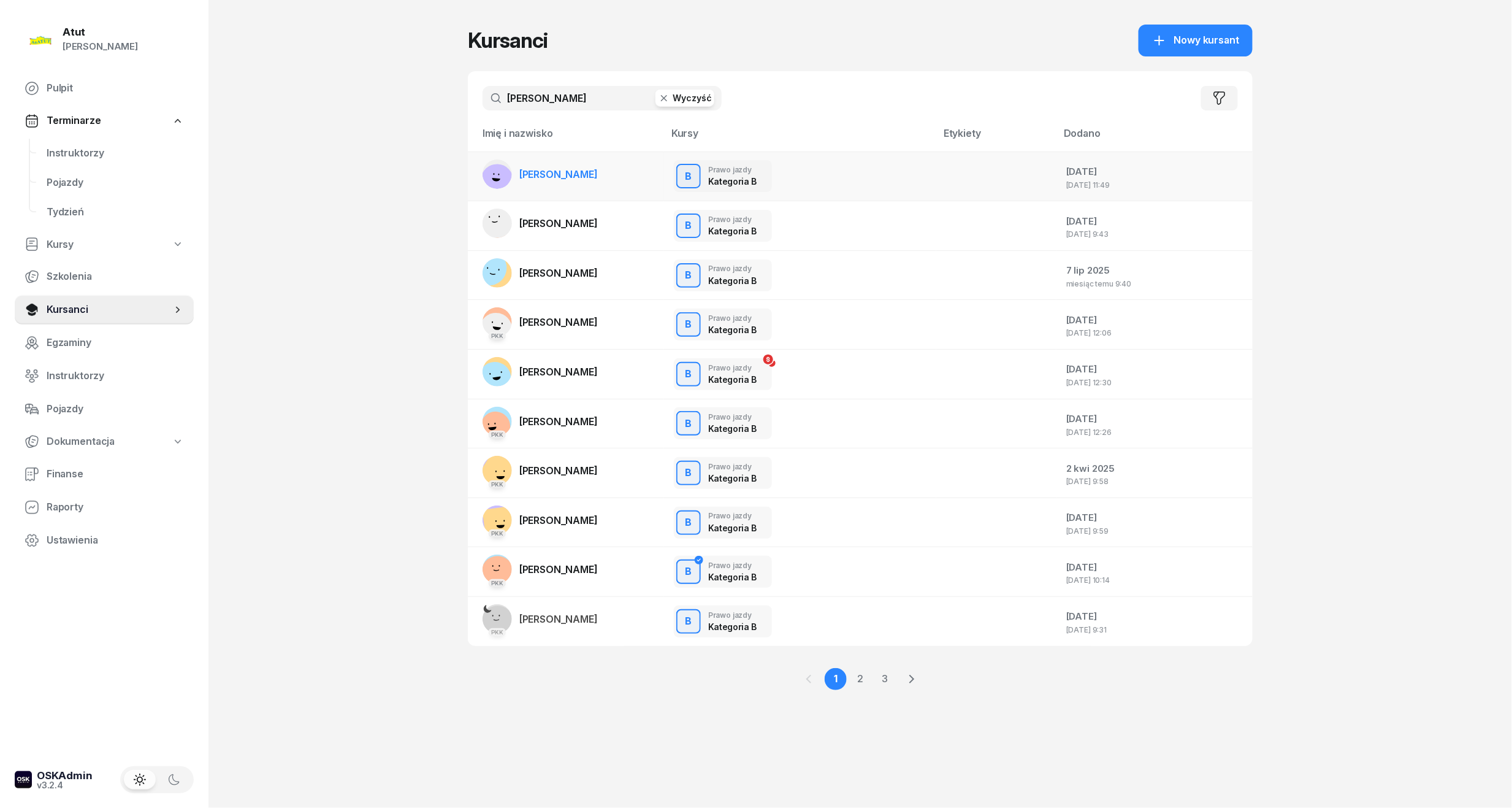
click at [581, 175] on span "[PERSON_NAME]" at bounding box center [558, 173] width 79 height 12
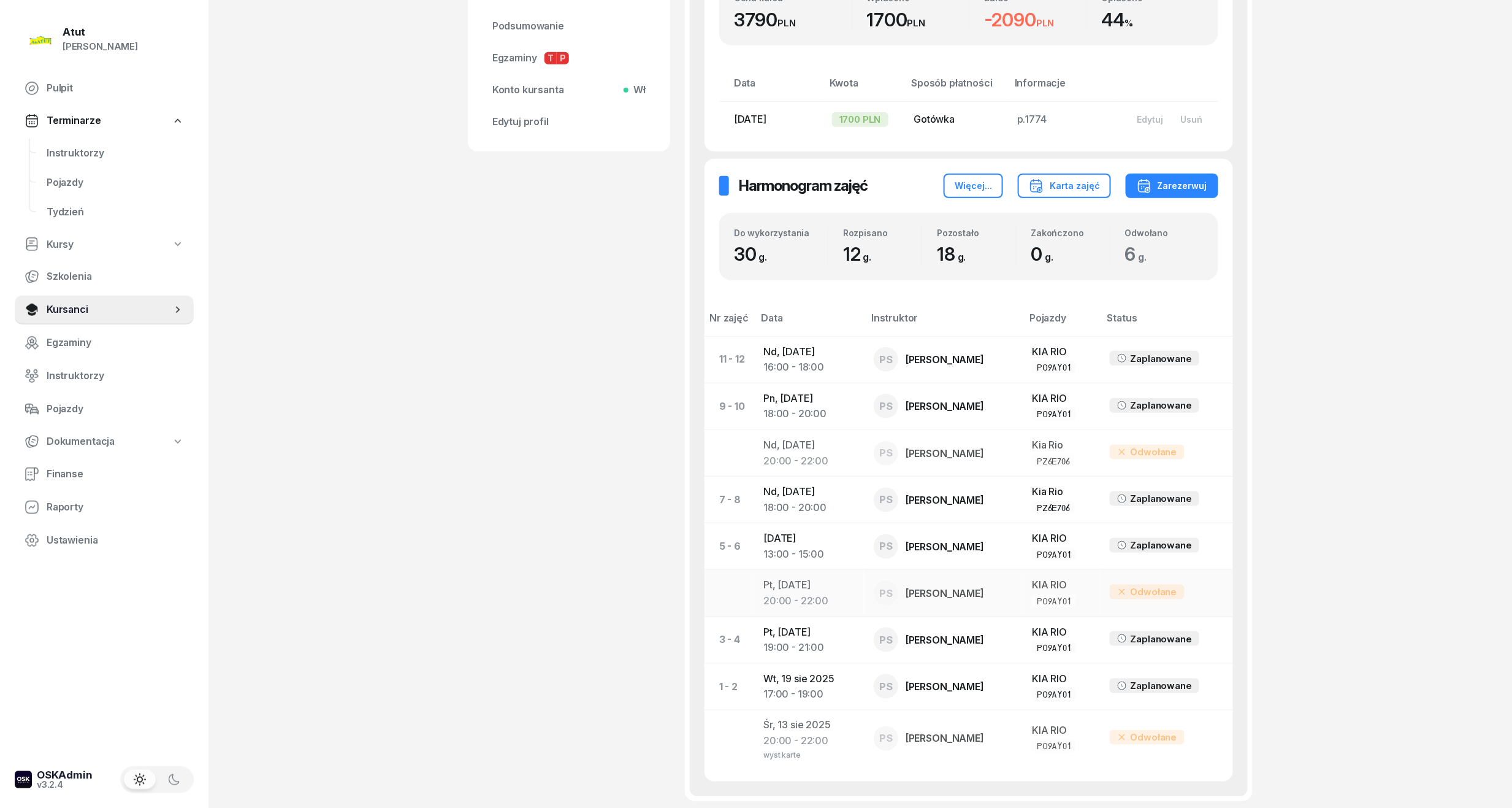
scroll to position [550, 0]
